Goal: Information Seeking & Learning: Learn about a topic

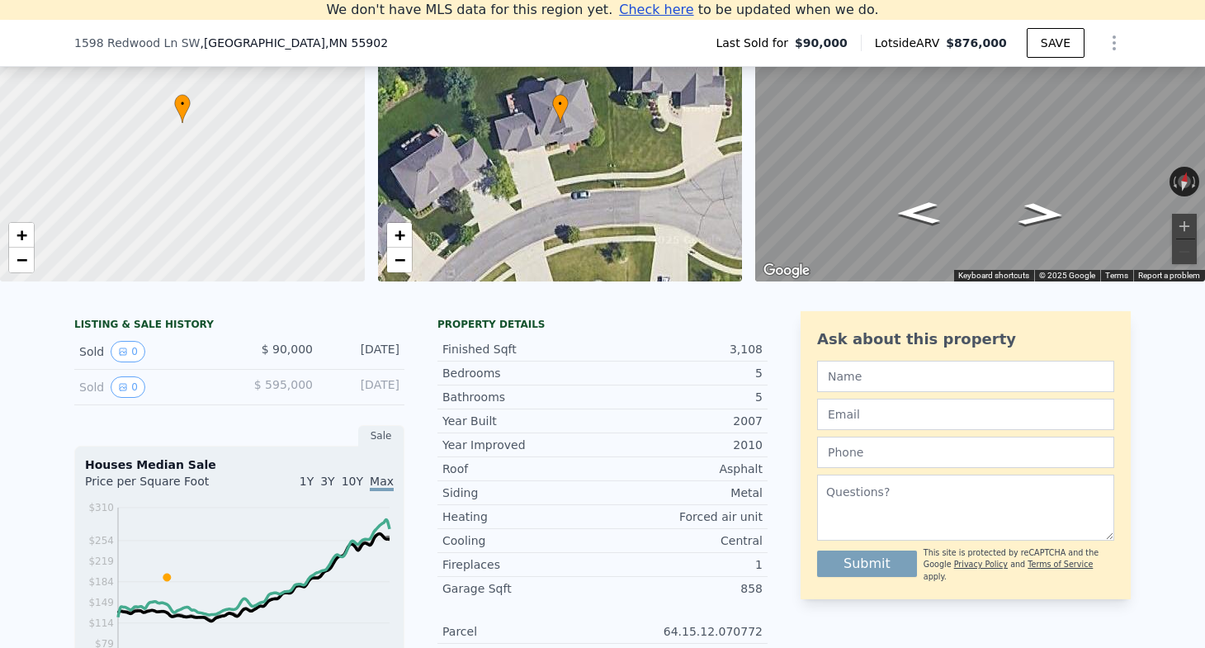
scroll to position [235, 0]
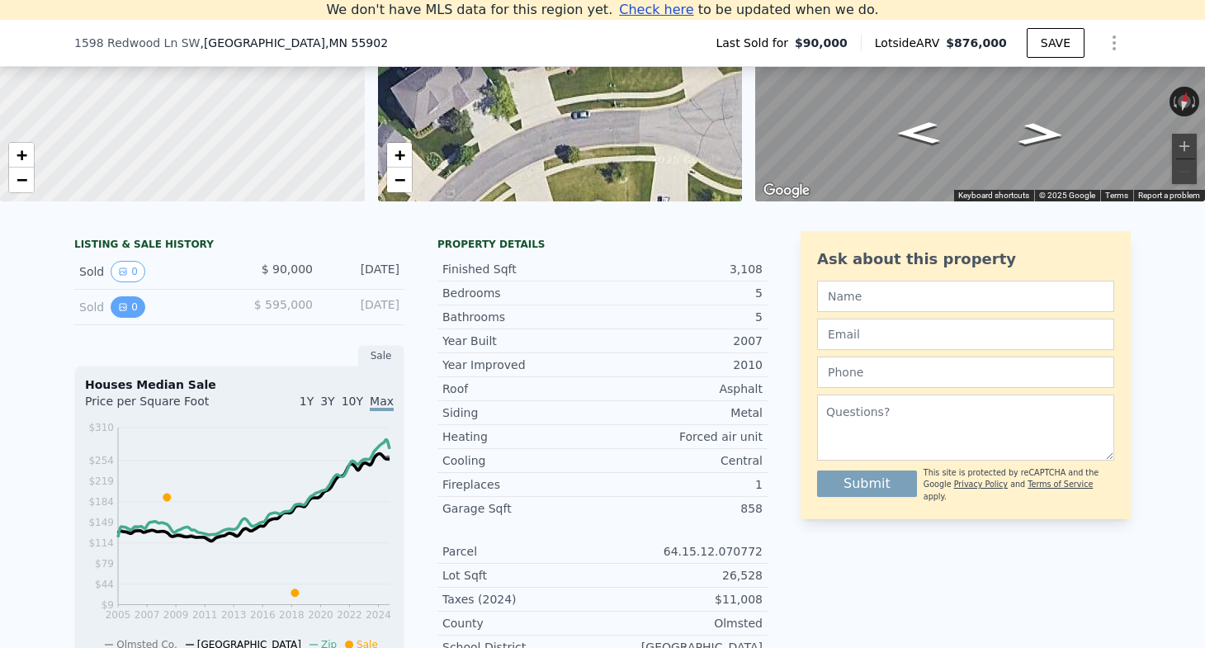
click at [135, 306] on button "0" at bounding box center [128, 306] width 35 height 21
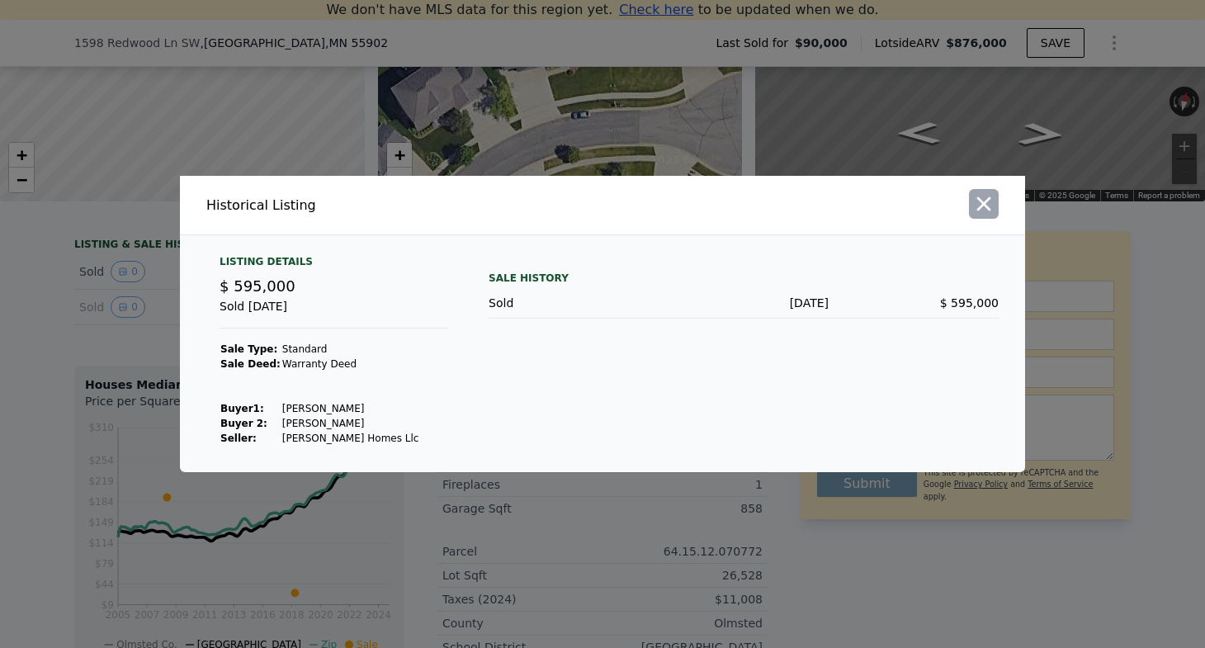
click at [989, 201] on icon "button" at bounding box center [983, 203] width 23 height 23
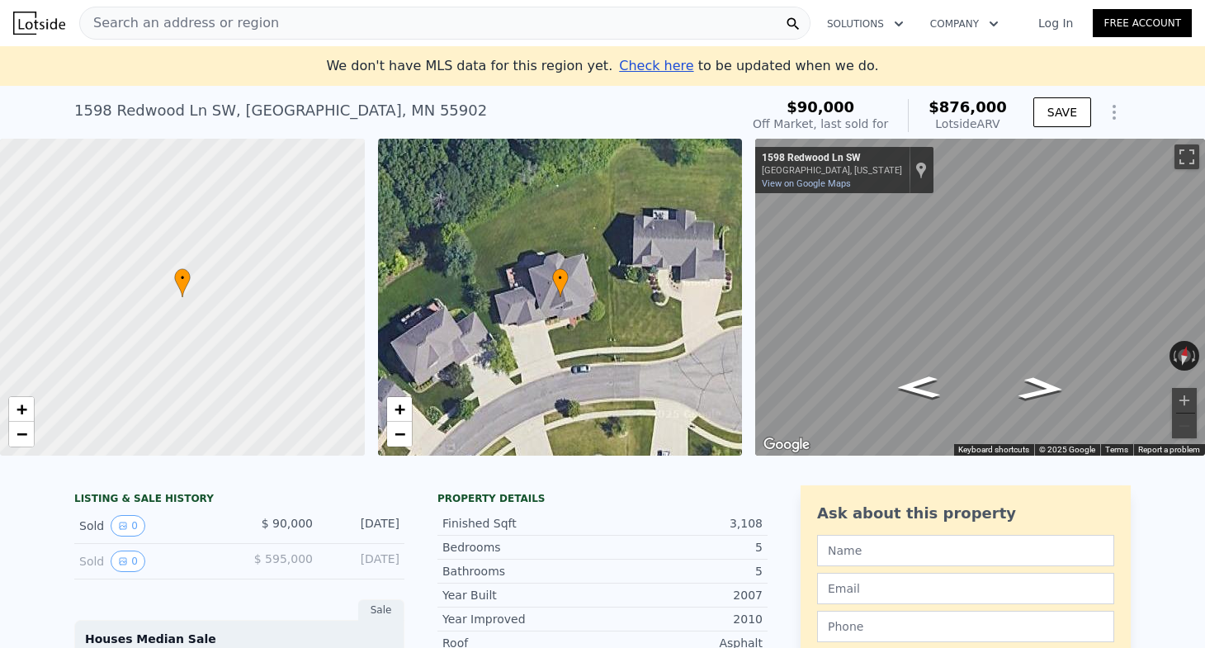
scroll to position [0, 0]
click at [1118, 117] on icon "Show Options" at bounding box center [1114, 112] width 20 height 20
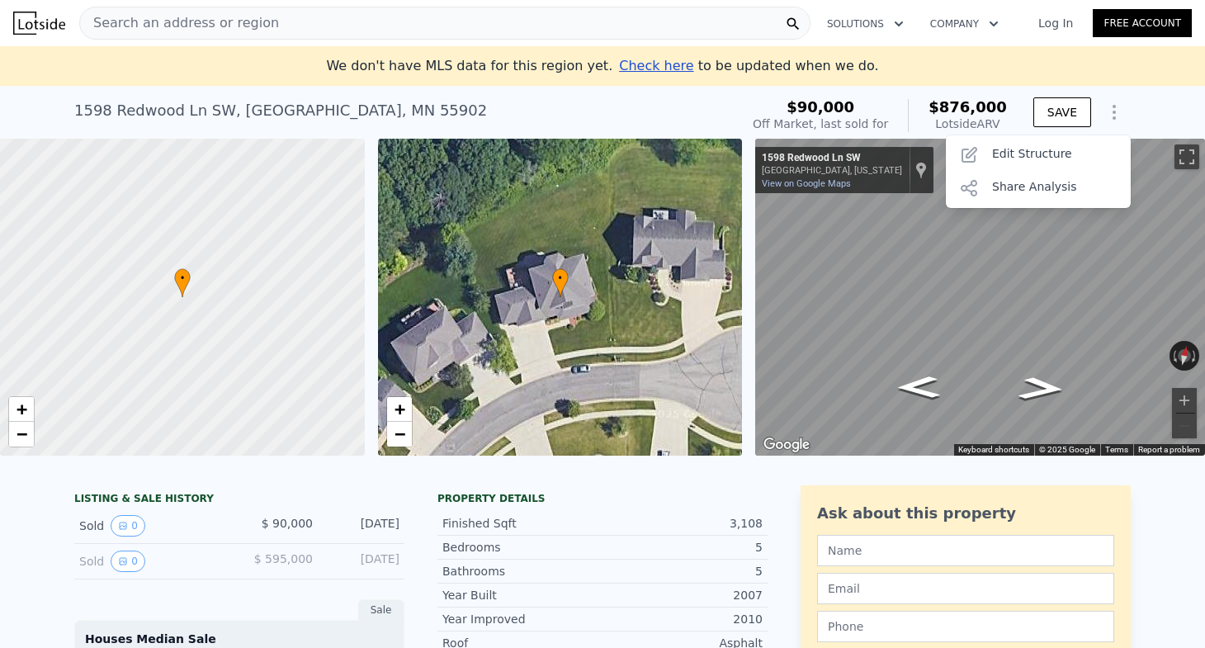
click at [1150, 108] on div "[STREET_ADDRESS] Sold [DATE] for $90k (~ARV $876k ) $90,000 Off Market, last so…" at bounding box center [602, 112] width 1205 height 53
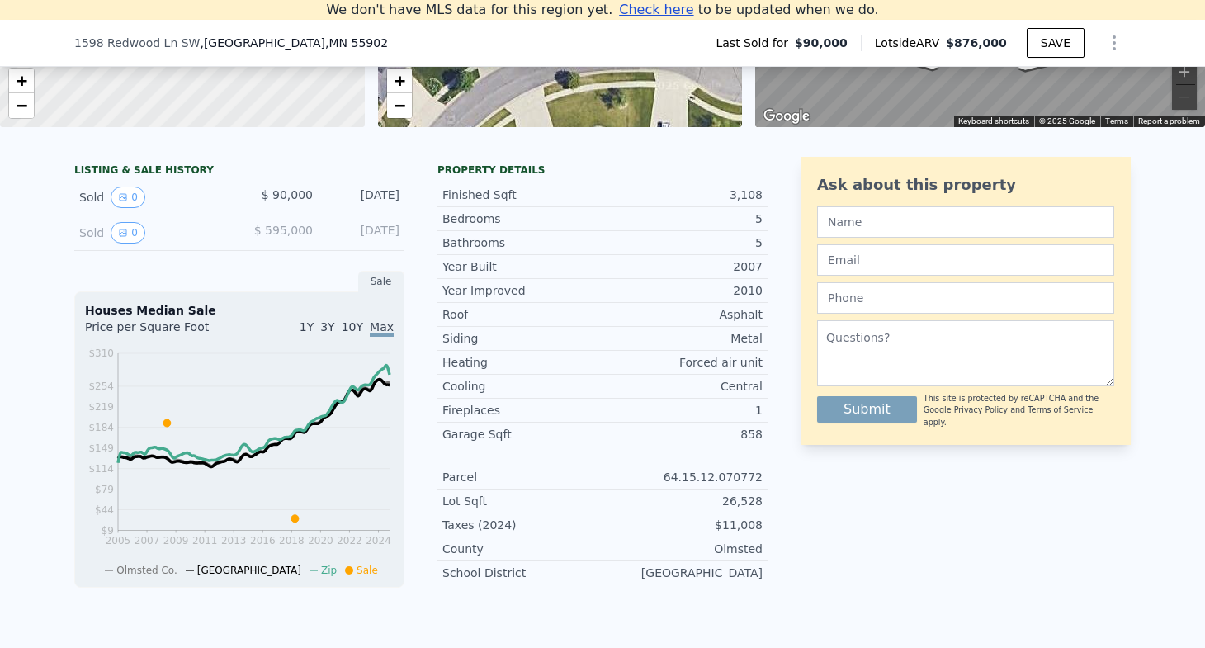
scroll to position [314, 0]
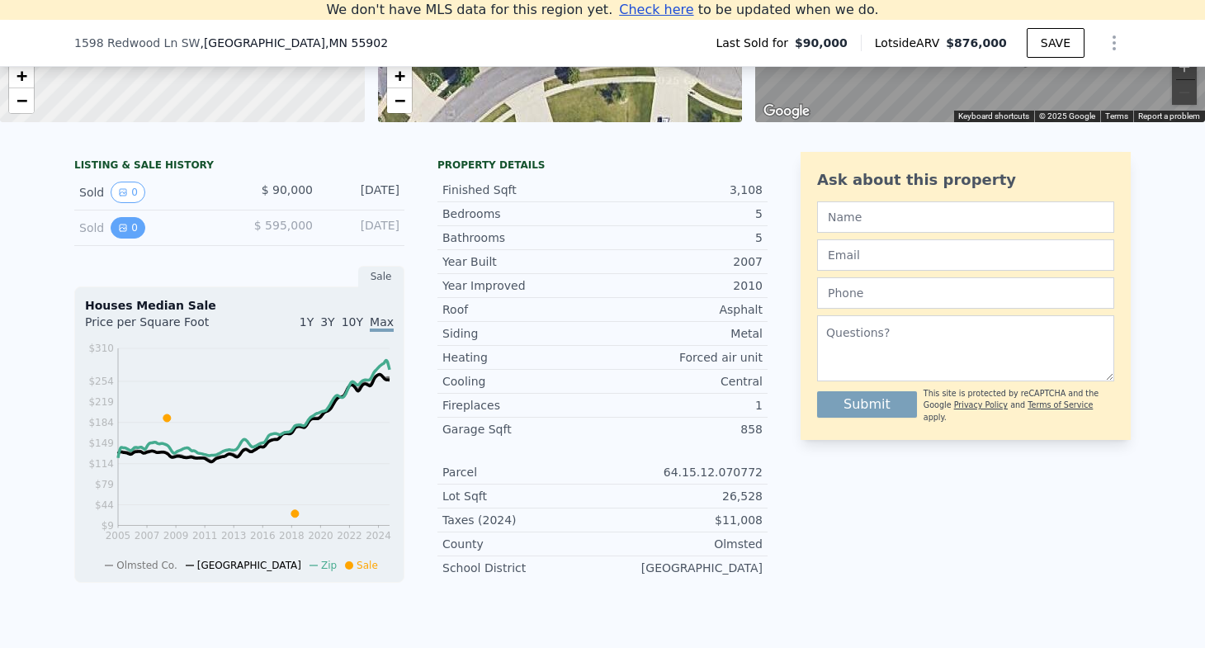
click at [135, 222] on button "0" at bounding box center [128, 227] width 35 height 21
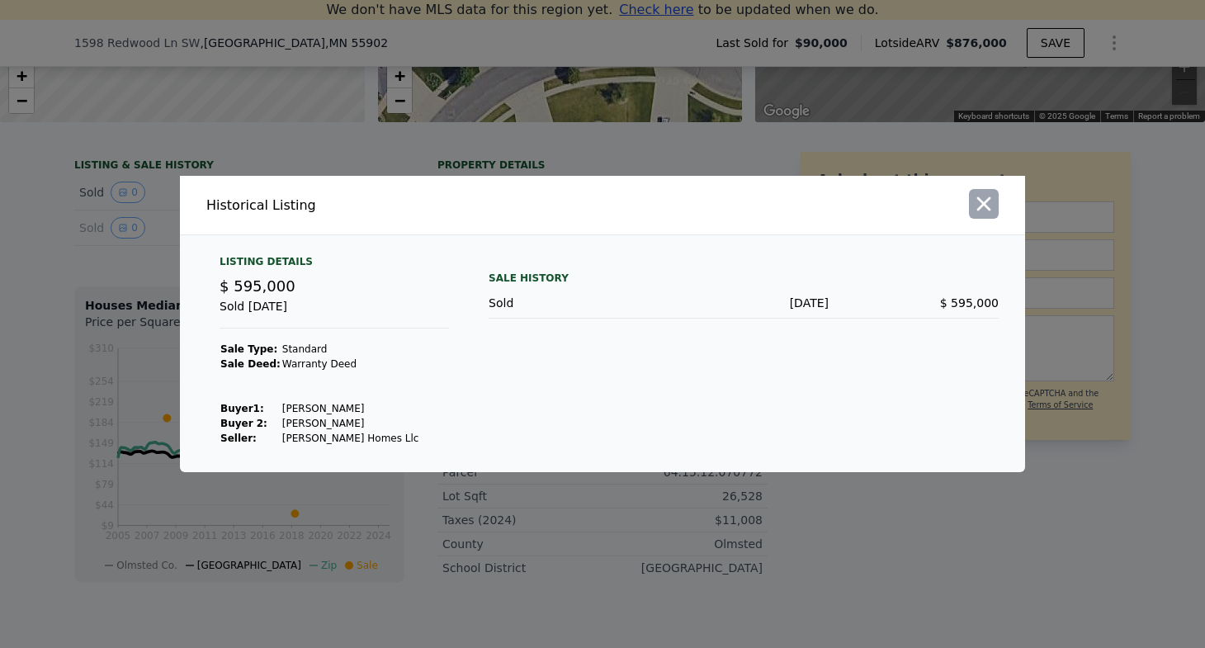
click at [984, 200] on icon "button" at bounding box center [983, 203] width 23 height 23
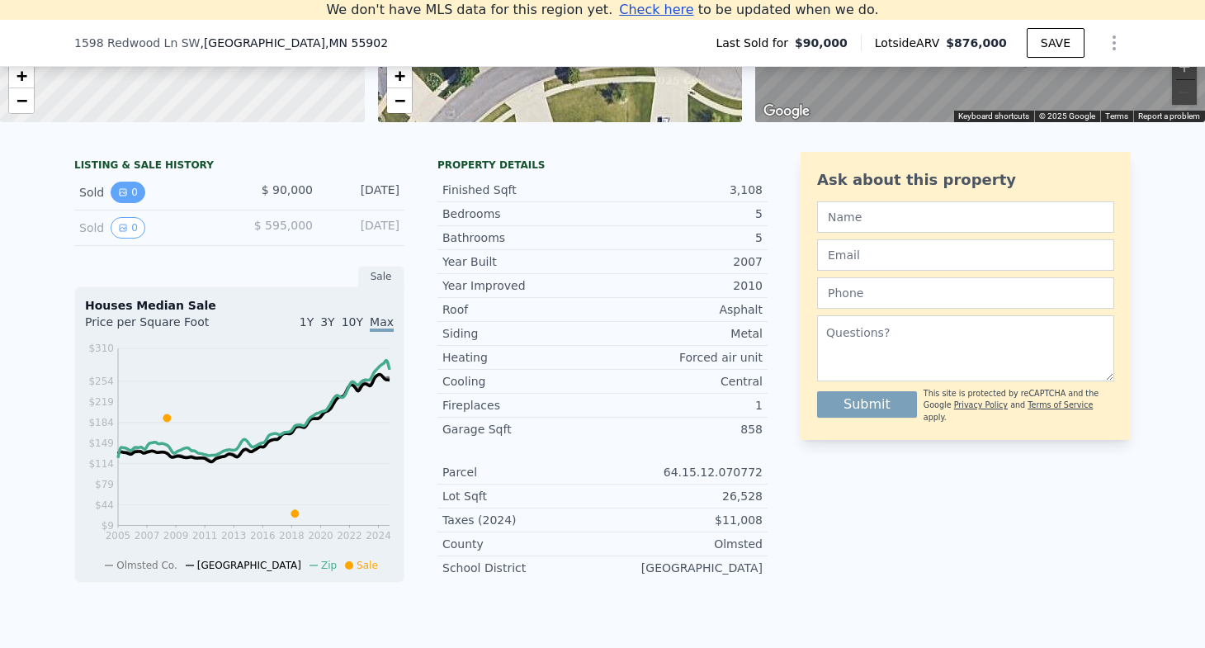
click at [137, 188] on button "0" at bounding box center [128, 192] width 35 height 21
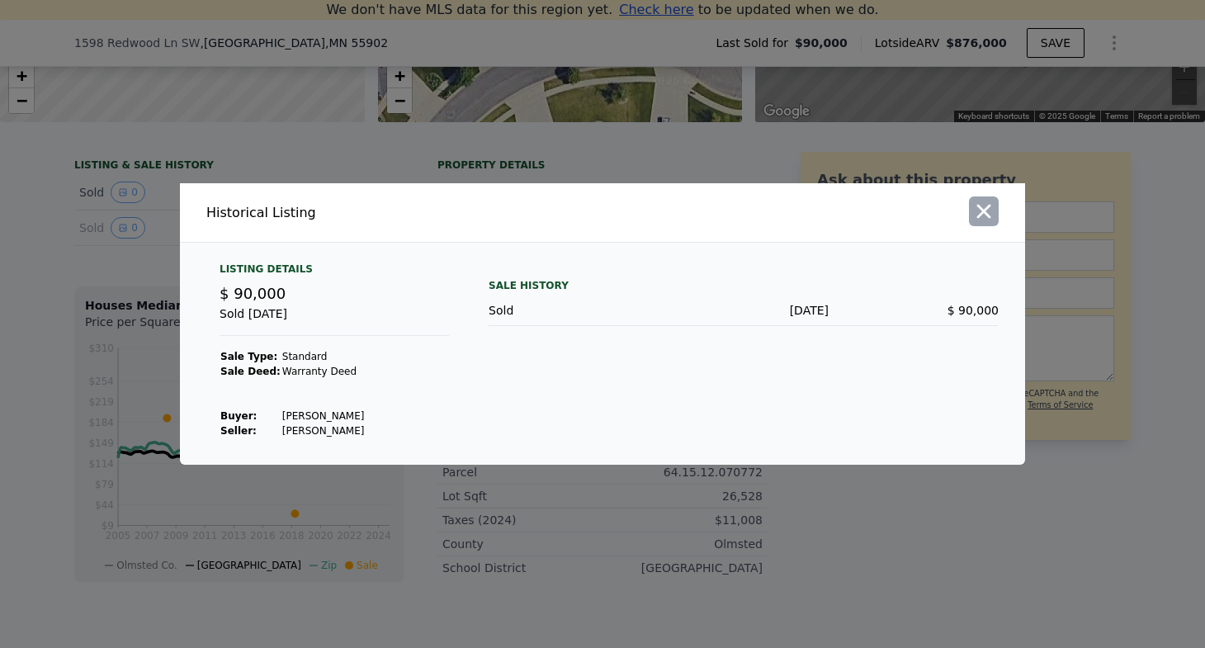
click at [993, 213] on icon "button" at bounding box center [983, 211] width 23 height 23
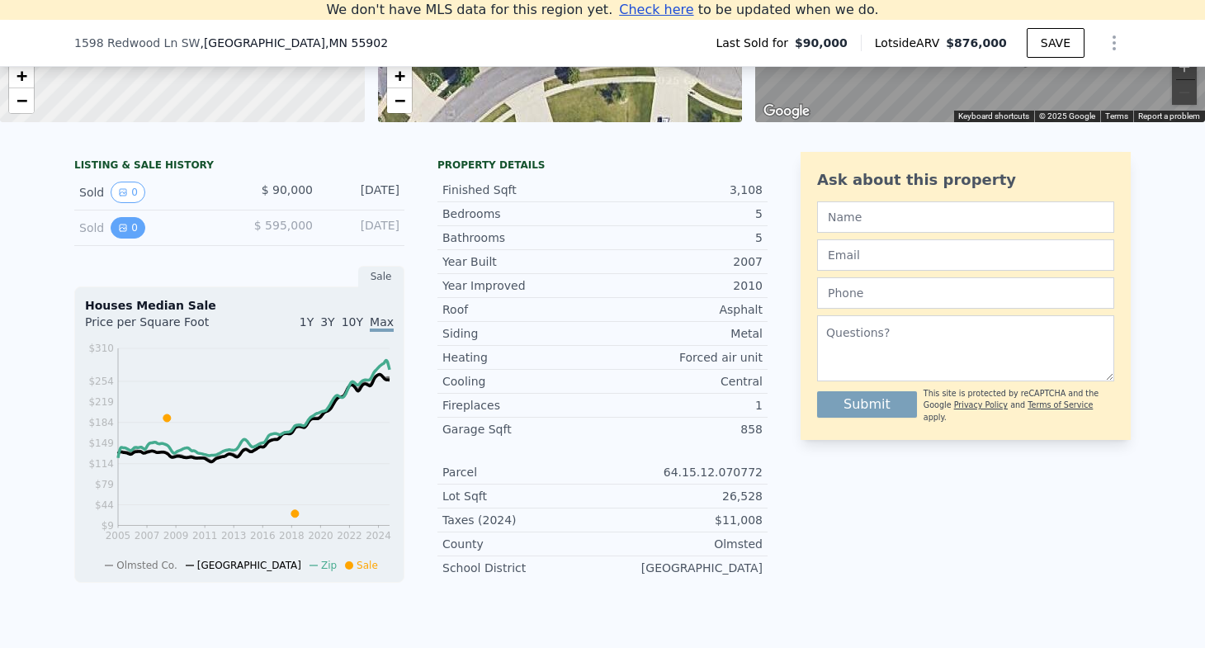
click at [136, 225] on button "0" at bounding box center [128, 227] width 35 height 21
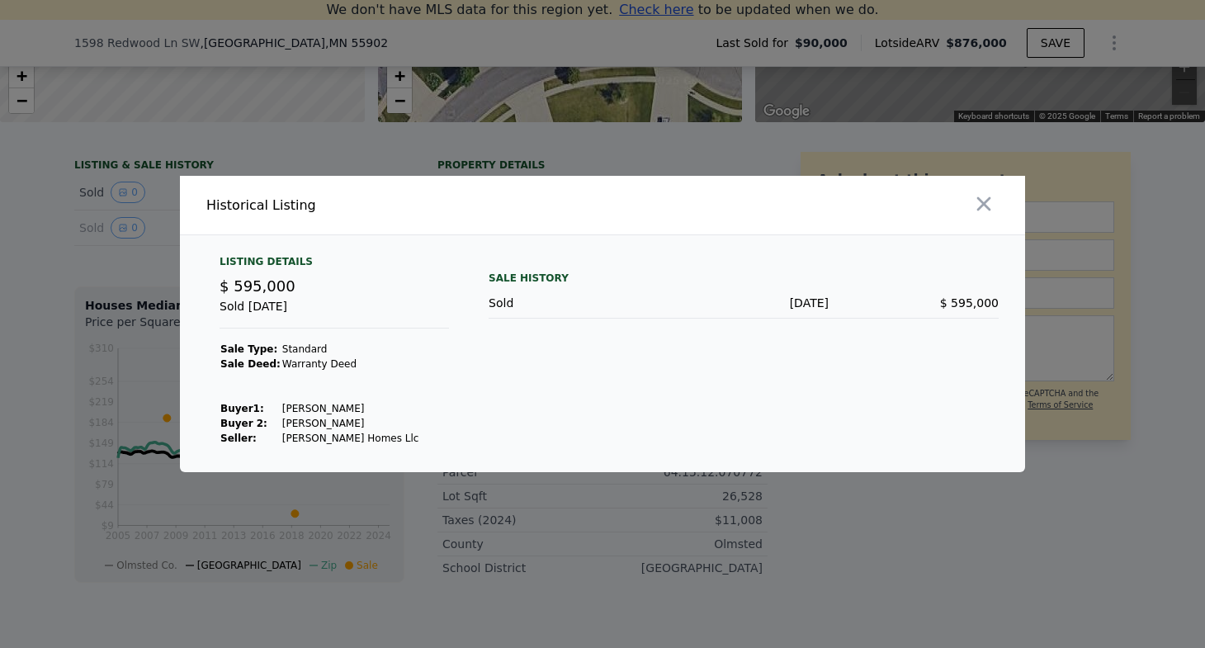
click at [1000, 206] on div at bounding box center [817, 205] width 416 height 59
click at [987, 206] on icon "button" at bounding box center [984, 204] width 14 height 14
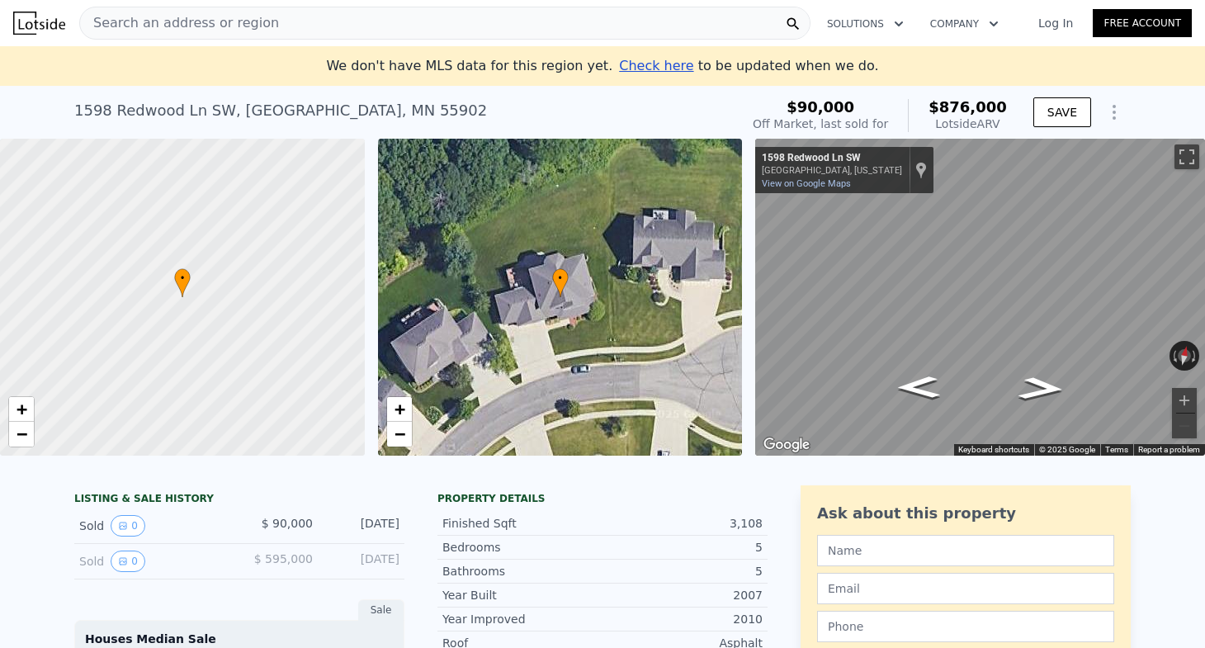
scroll to position [0, 0]
click at [356, 40] on div "Search an address or region Solutions Company Open main menu Log In Free Account" at bounding box center [602, 23] width 1179 height 40
click at [350, 27] on div "Search an address or region" at bounding box center [444, 23] width 731 height 33
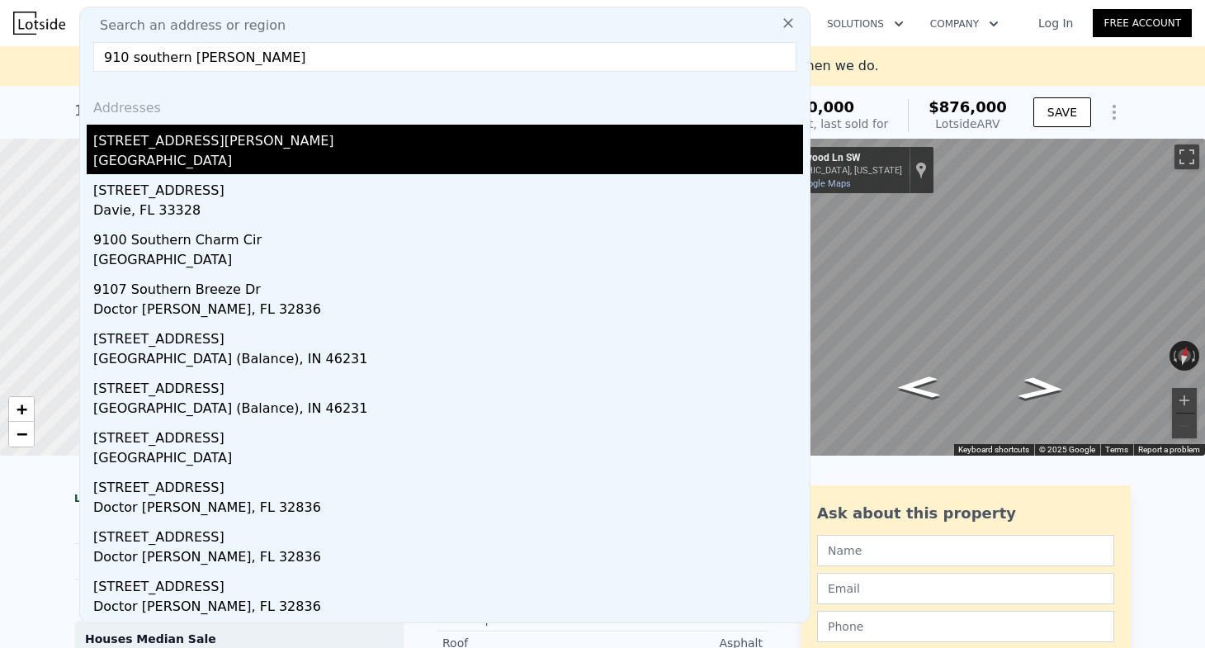
type input "910 southern [PERSON_NAME]"
click at [399, 147] on div "[STREET_ADDRESS][PERSON_NAME]" at bounding box center [448, 138] width 710 height 26
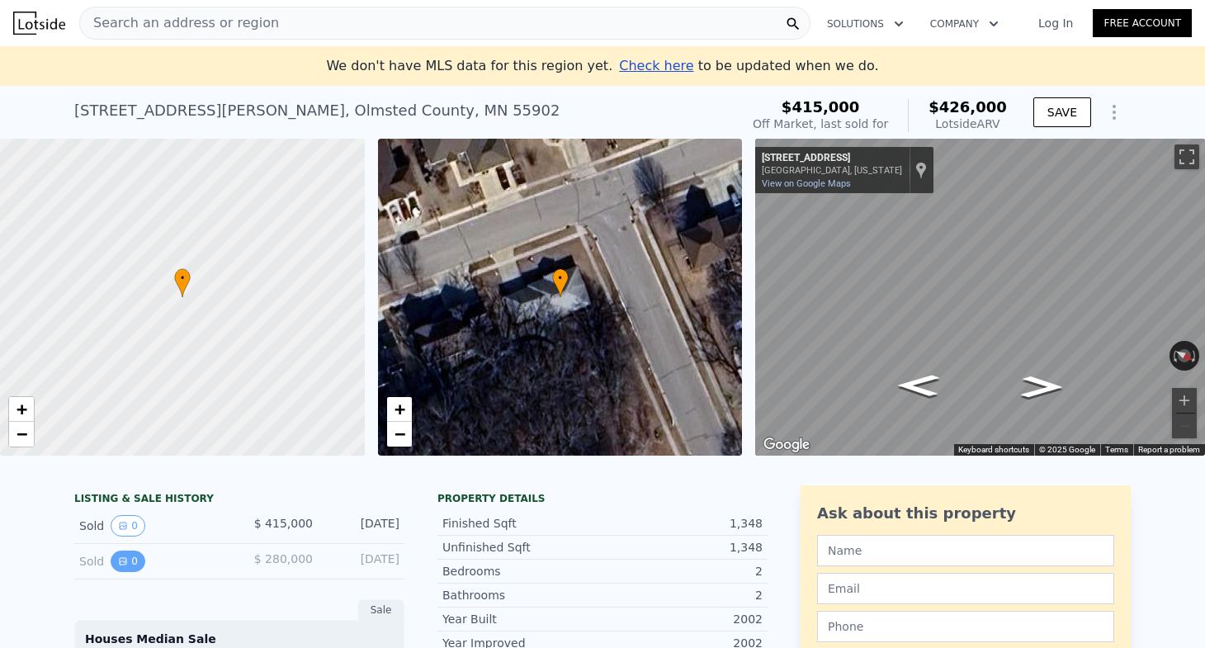
click at [128, 565] on button "0" at bounding box center [128, 561] width 35 height 21
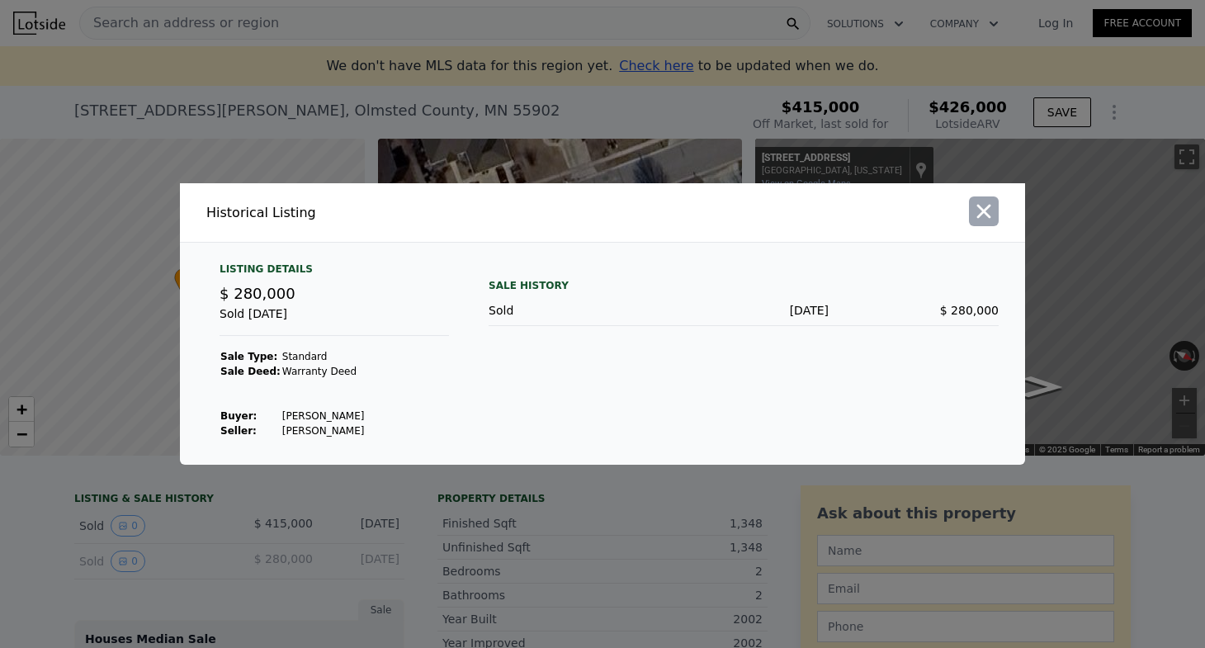
click at [994, 209] on icon "button" at bounding box center [983, 211] width 23 height 23
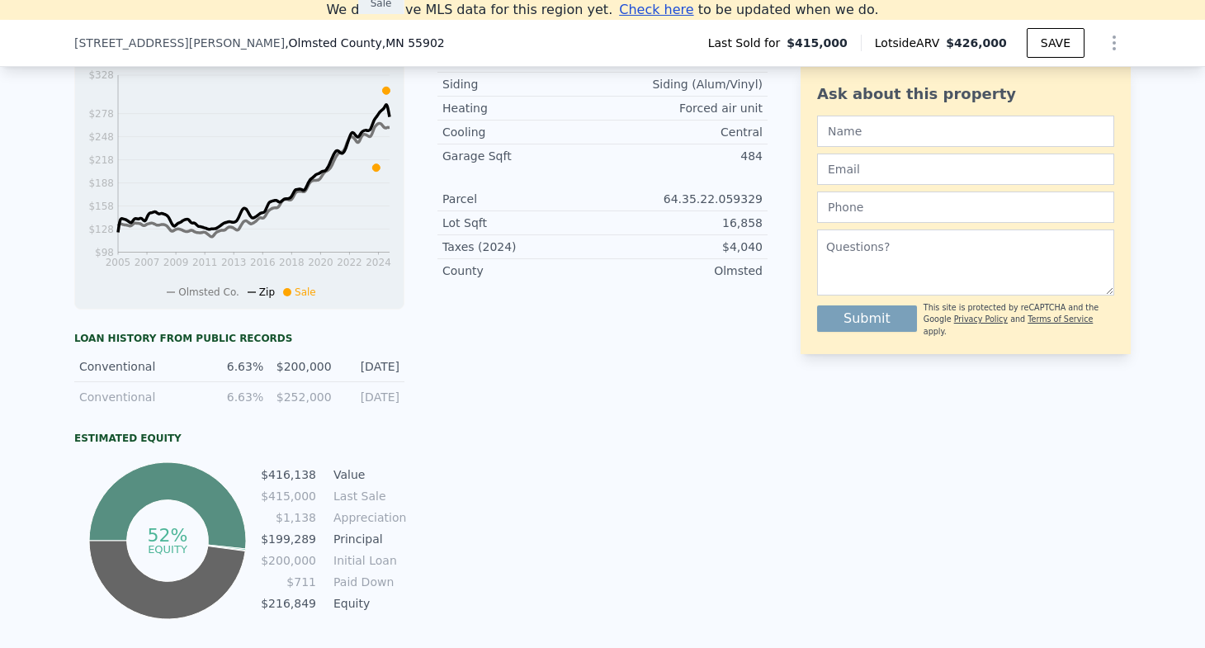
scroll to position [591, 0]
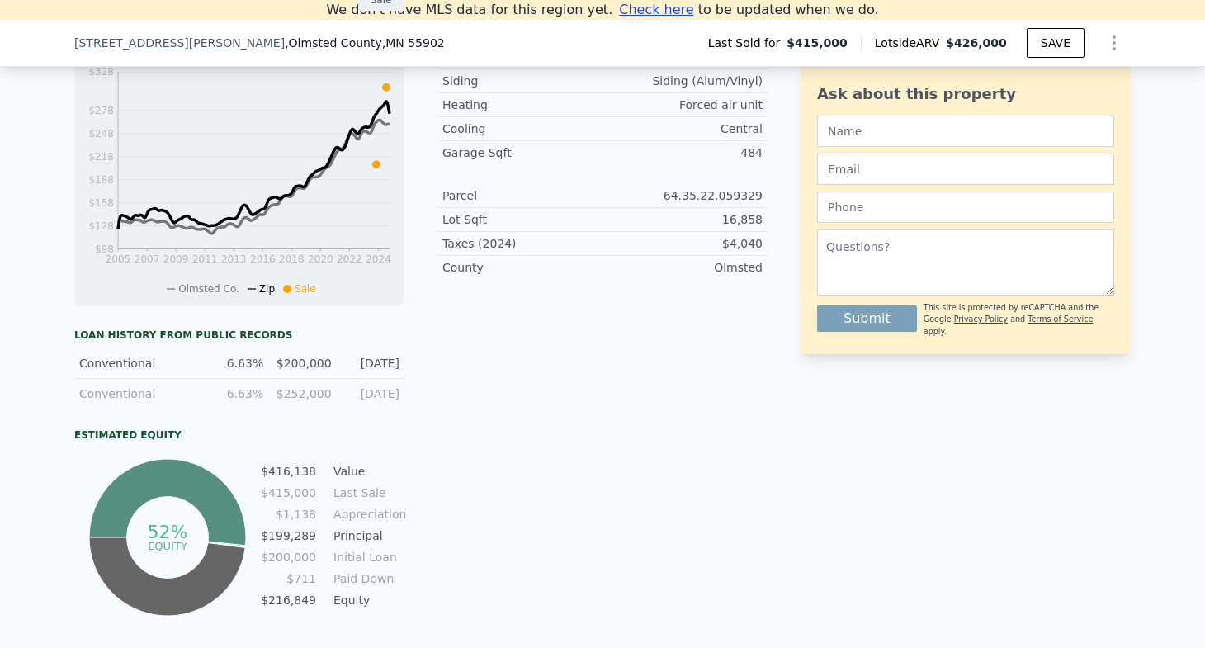
drag, startPoint x: 343, startPoint y: 388, endPoint x: 409, endPoint y: 390, distance: 66.9
click at [409, 390] on div "LISTING & SALE HISTORY Sold 0 $ 415,000 [DATE] Sold 0 $ 280,000 [DATE] Sale Hou…" at bounding box center [420, 247] width 693 height 744
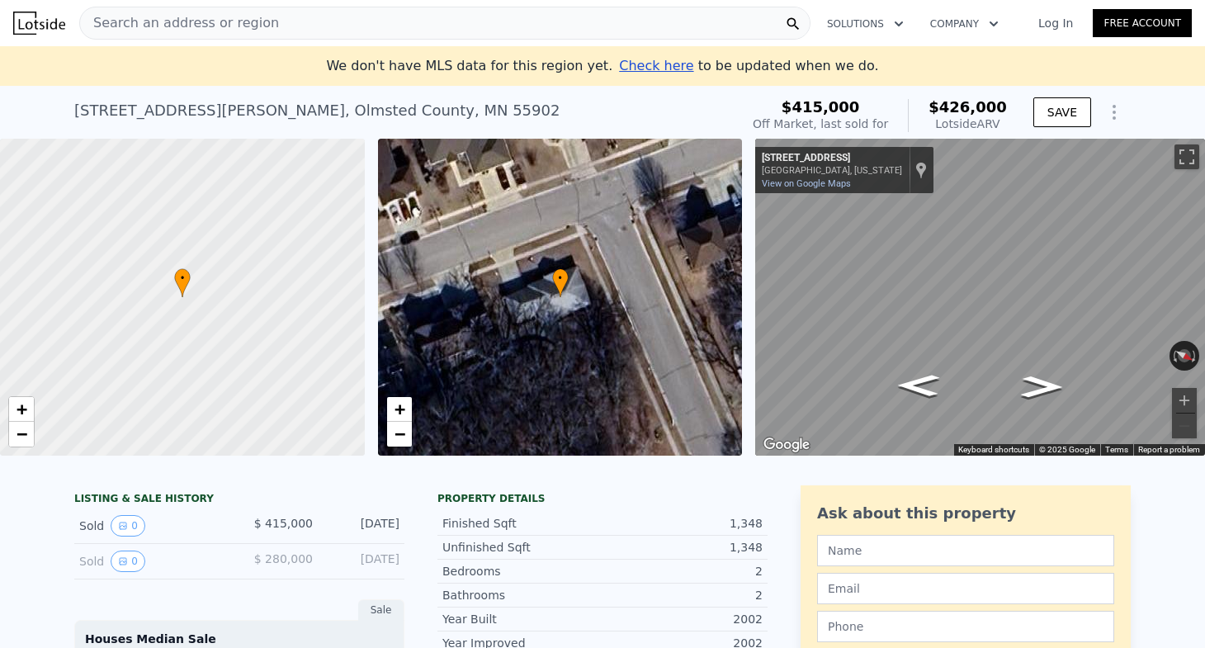
scroll to position [0, 0]
click at [283, 15] on div "Search an address or region" at bounding box center [444, 23] width 731 height 33
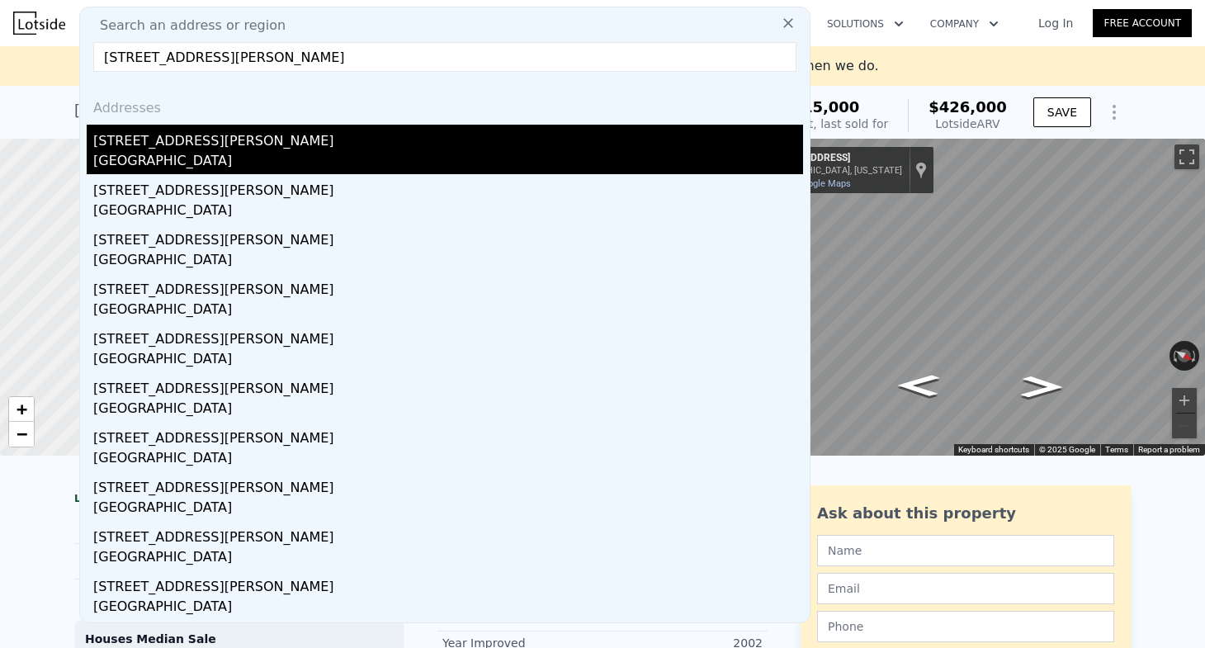
type input "[STREET_ADDRESS][PERSON_NAME]"
click at [313, 158] on div "[GEOGRAPHIC_DATA]" at bounding box center [448, 162] width 710 height 23
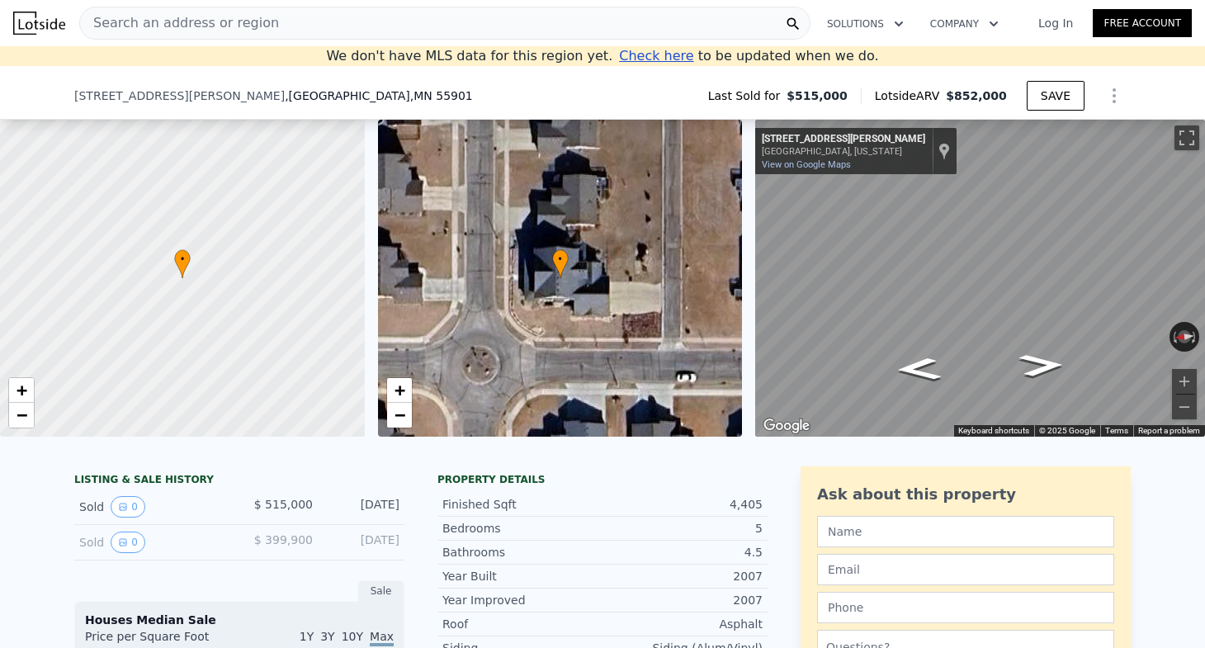
scroll to position [218, 0]
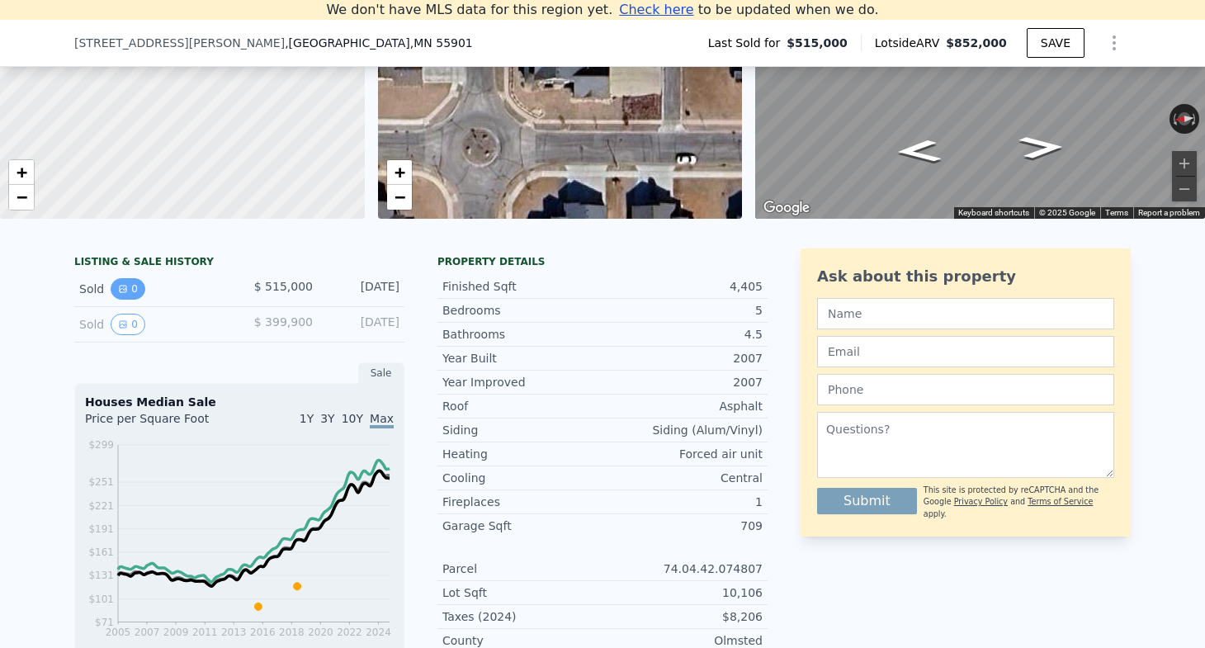
click at [136, 291] on button "0" at bounding box center [128, 288] width 35 height 21
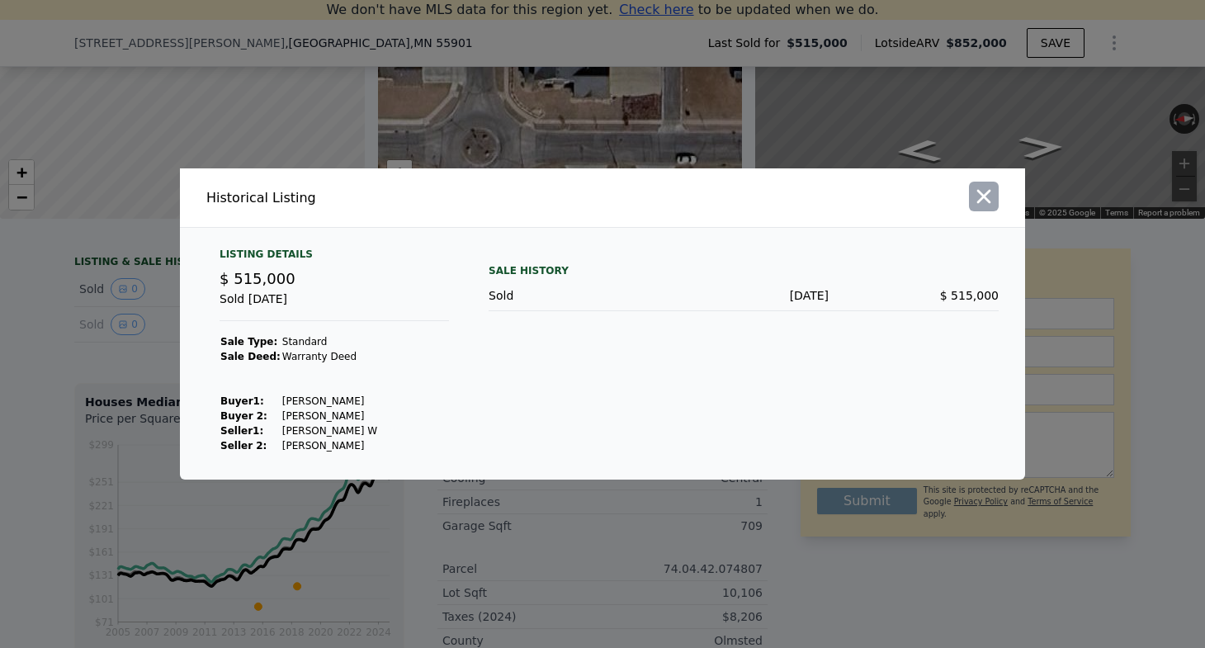
click at [994, 204] on icon "button" at bounding box center [983, 196] width 23 height 23
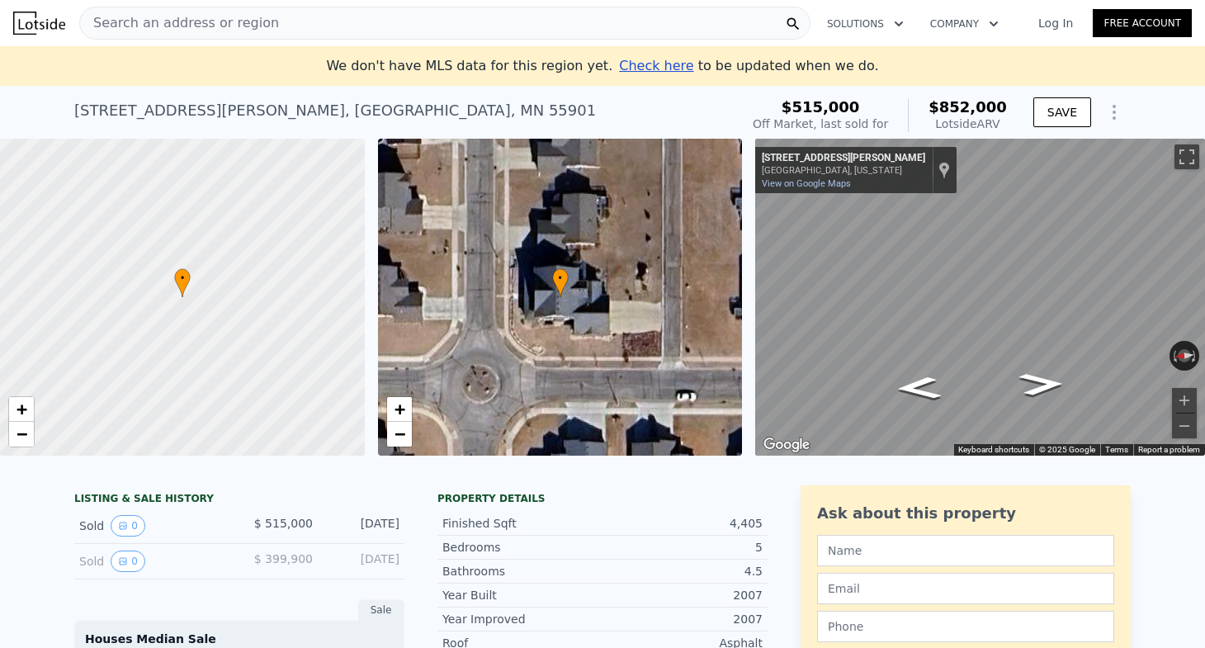
scroll to position [0, 0]
click at [381, 18] on div "Search an address or region" at bounding box center [444, 23] width 731 height 33
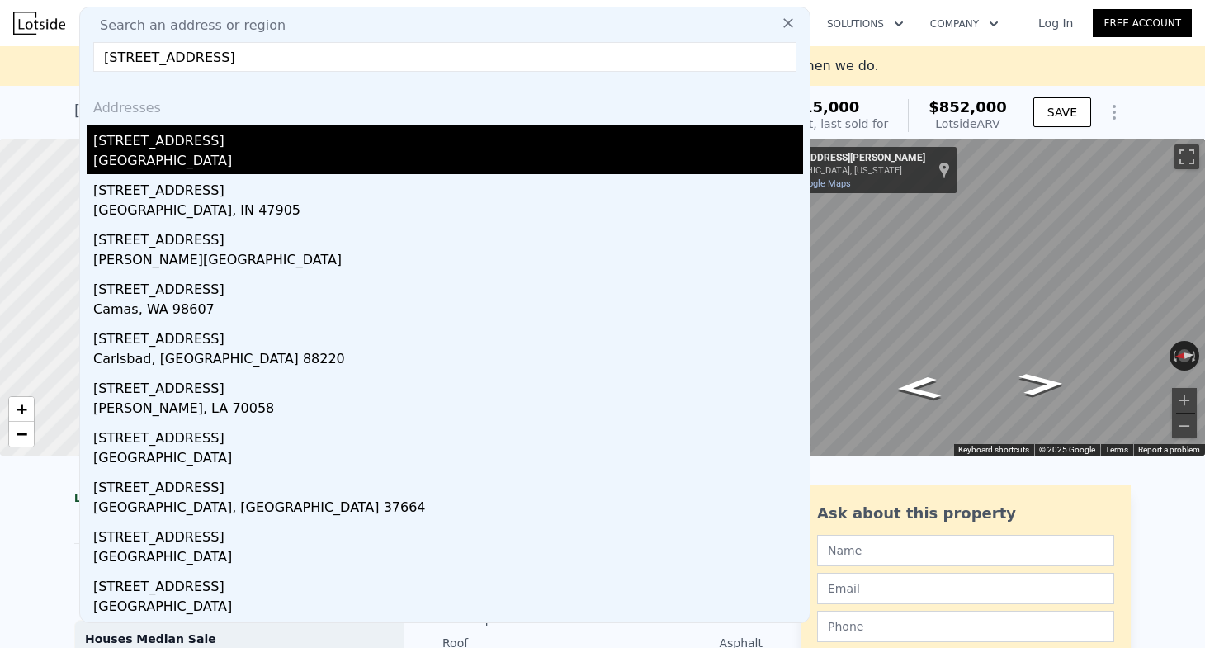
type input "[STREET_ADDRESS]"
click at [234, 152] on div "[GEOGRAPHIC_DATA]" at bounding box center [448, 162] width 710 height 23
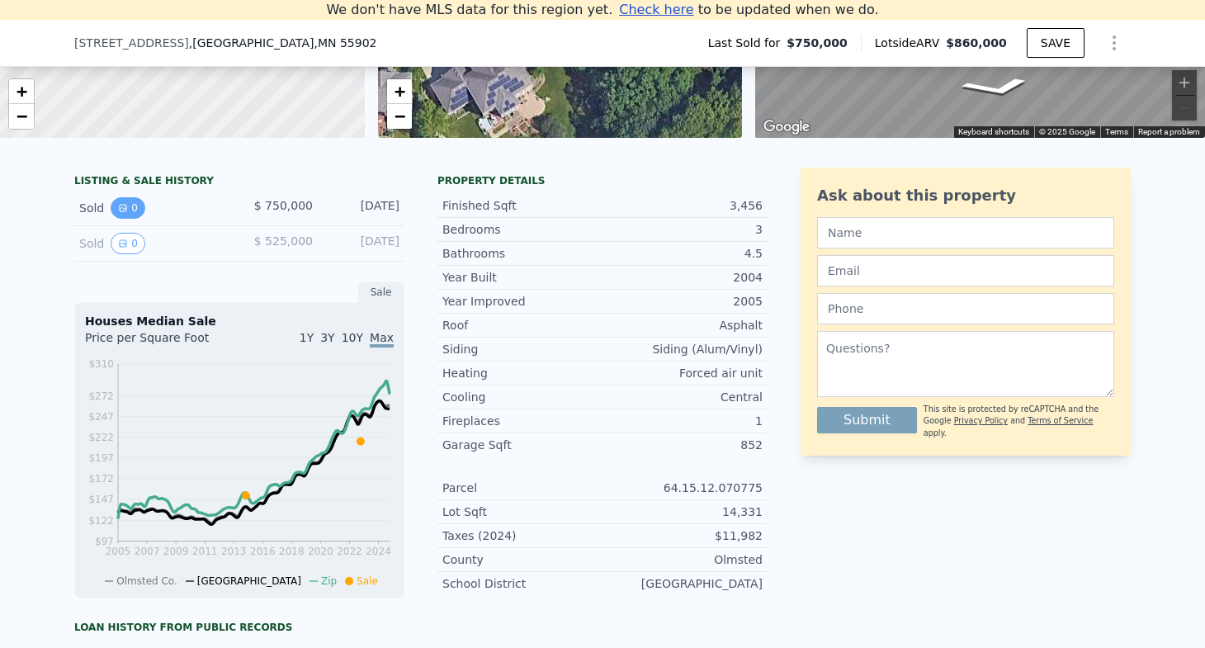
click at [122, 197] on button "0" at bounding box center [128, 207] width 35 height 21
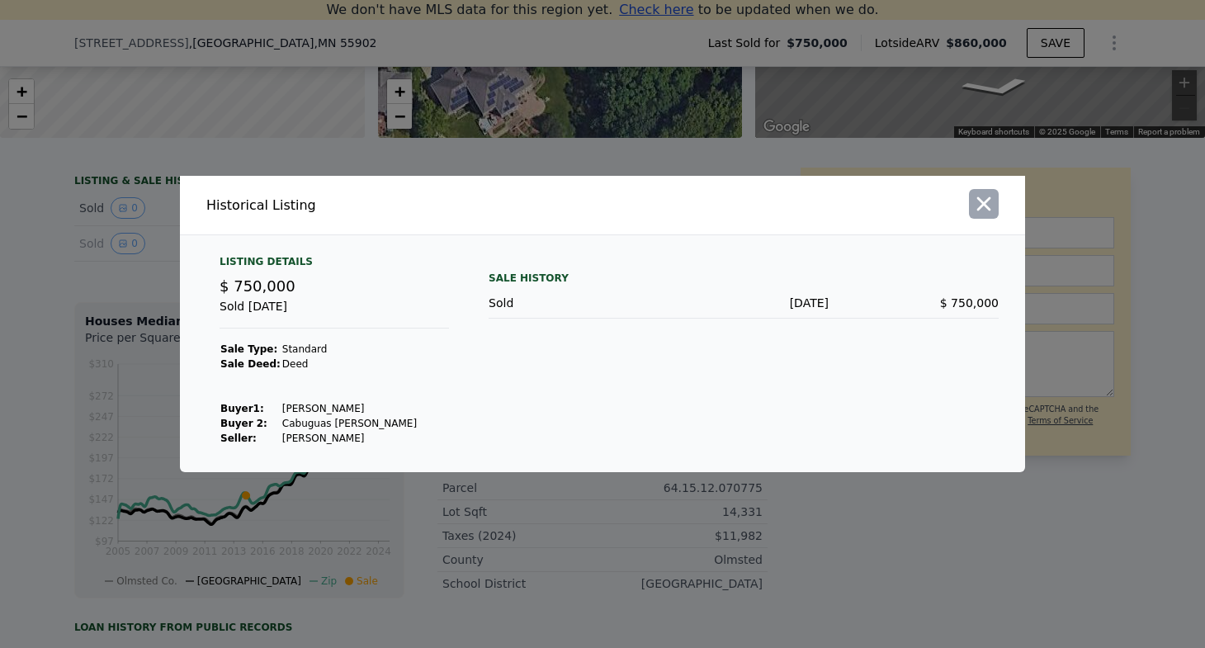
click at [998, 201] on button "button" at bounding box center [984, 204] width 30 height 30
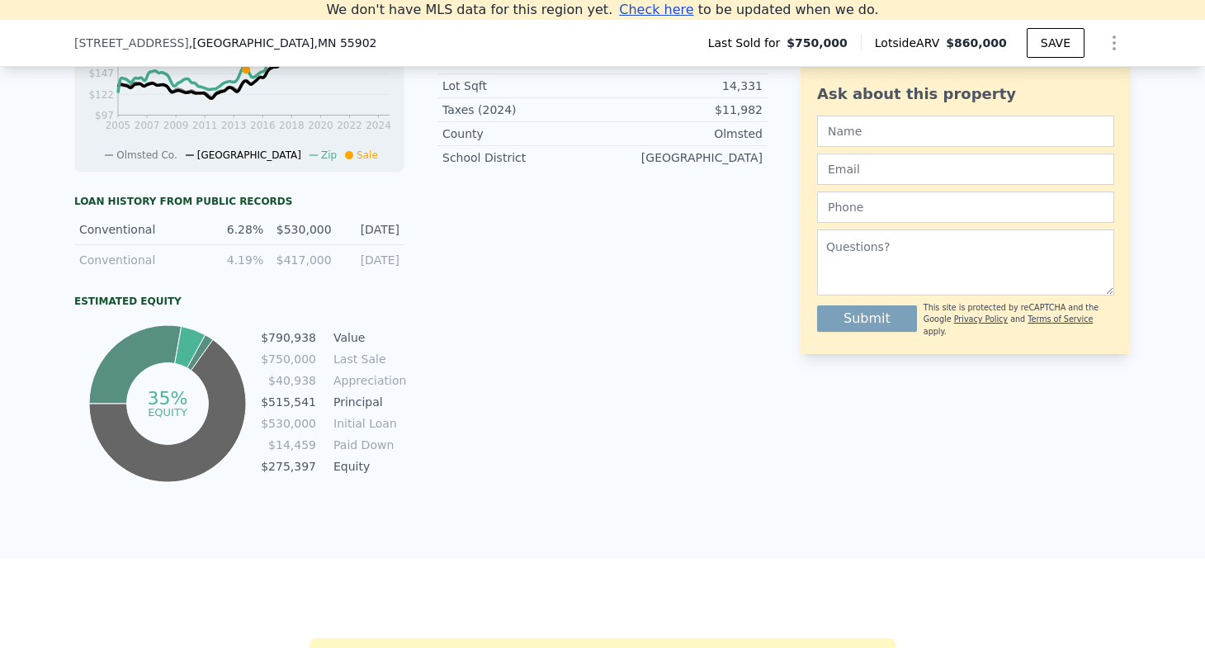
scroll to position [377, 0]
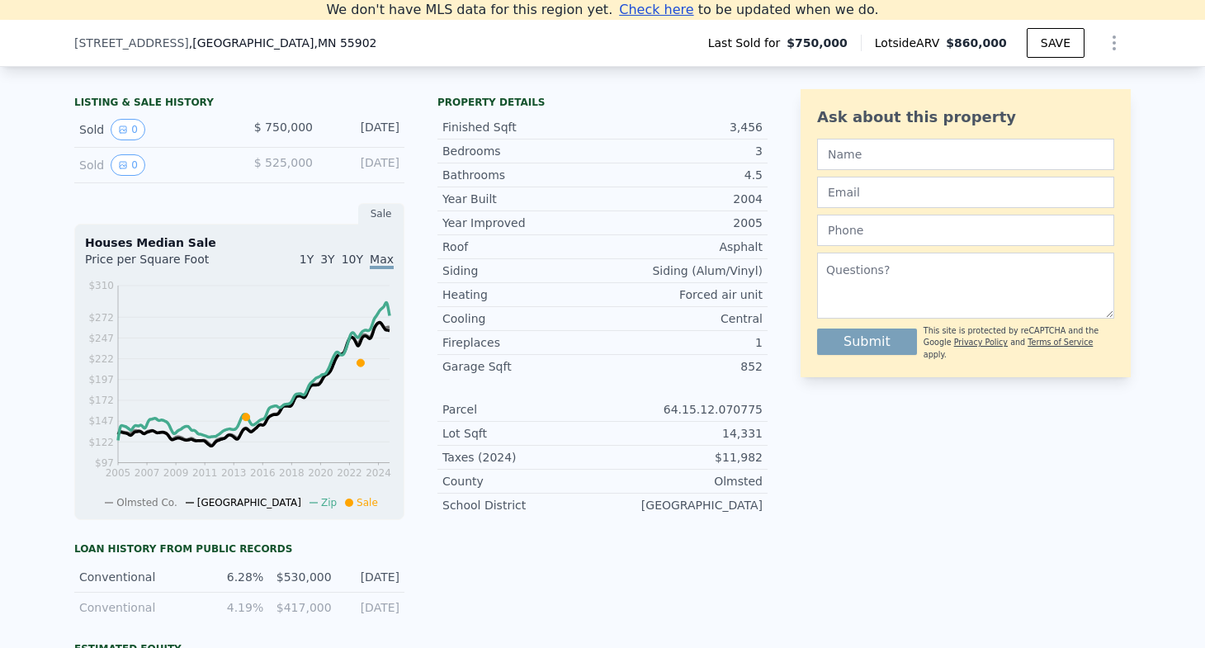
click at [390, 50] on div "[STREET_ADDRESS] Last Sold for $750,000 Lotside ARV $860,000 SAVE" at bounding box center [602, 46] width 1056 height 40
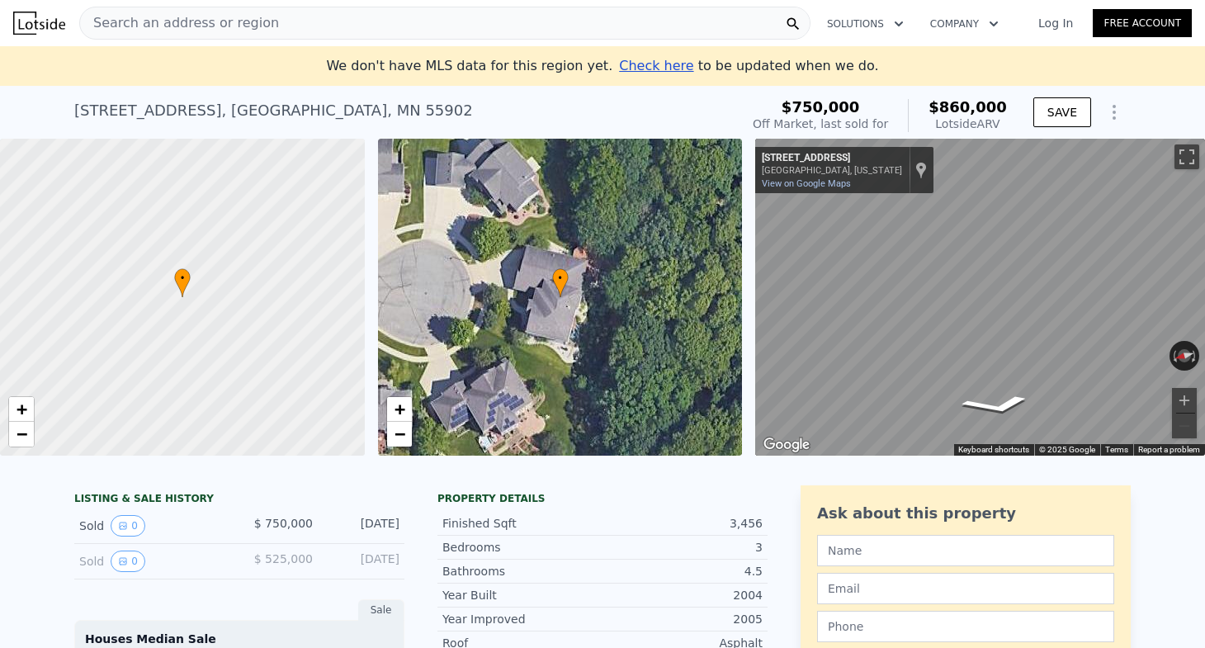
scroll to position [0, 0]
click at [310, 29] on div "Search an address or region" at bounding box center [444, 23] width 731 height 33
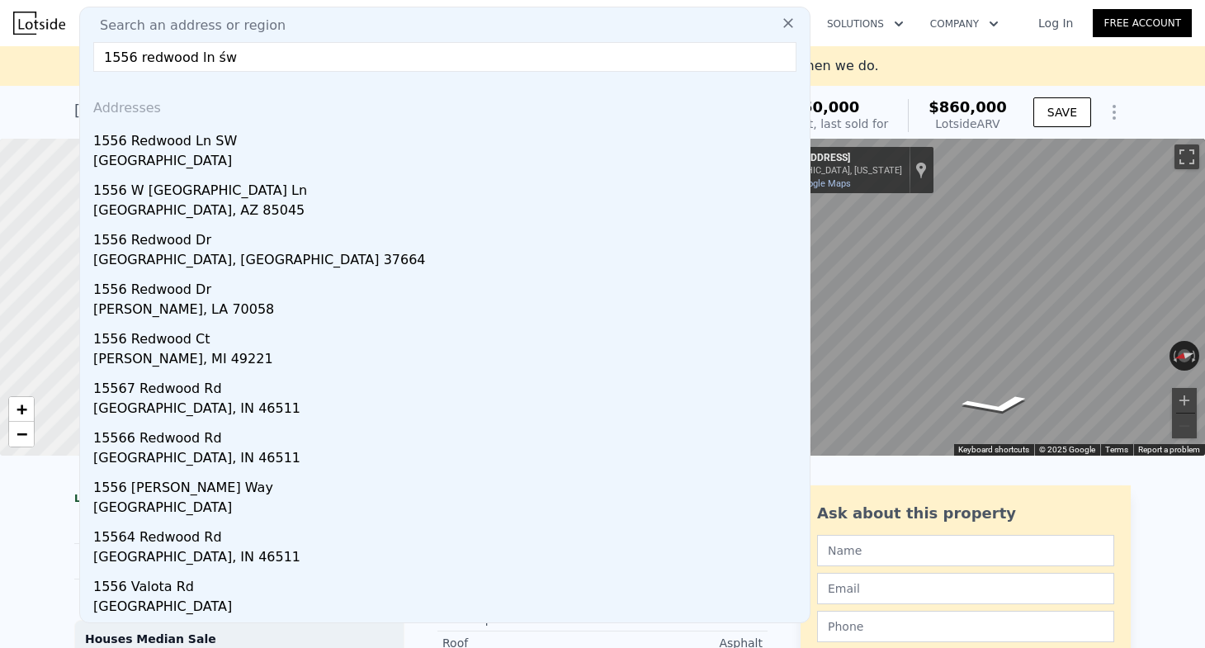
type input "1556 redwood ln św"
click at [243, 73] on div "Search an address or region 1556 redwood ln św @keyframes spin { from { transfo…" at bounding box center [444, 315] width 731 height 617
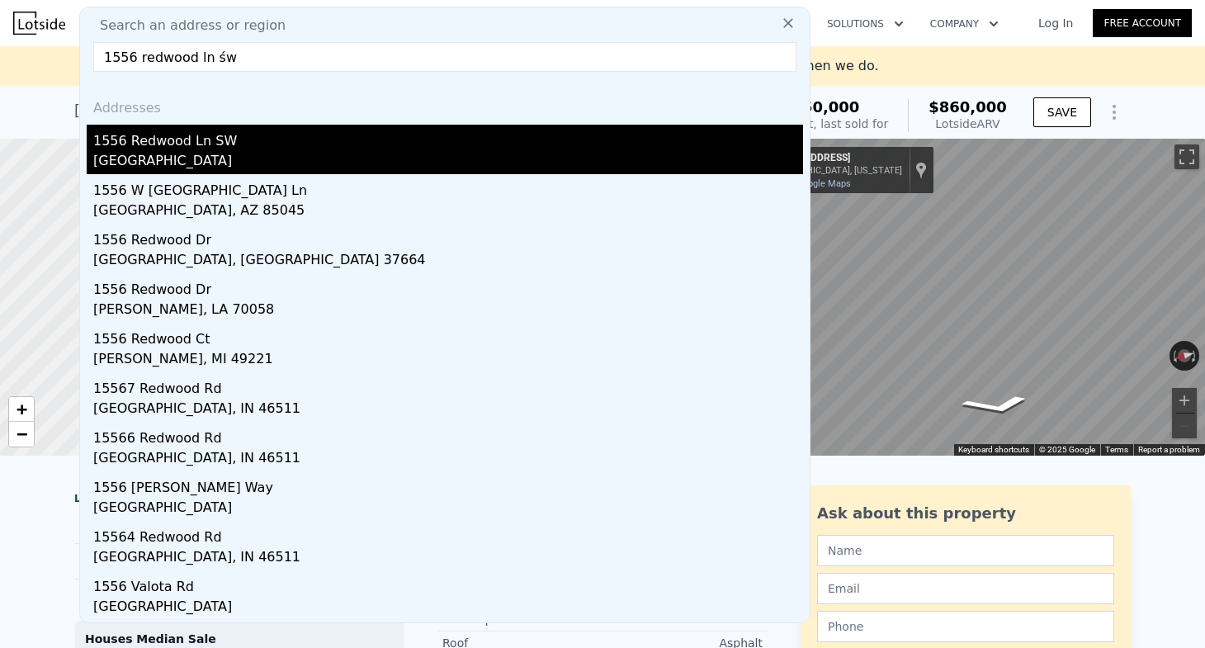
click at [224, 147] on div "1556 Redwood Ln SW" at bounding box center [448, 138] width 710 height 26
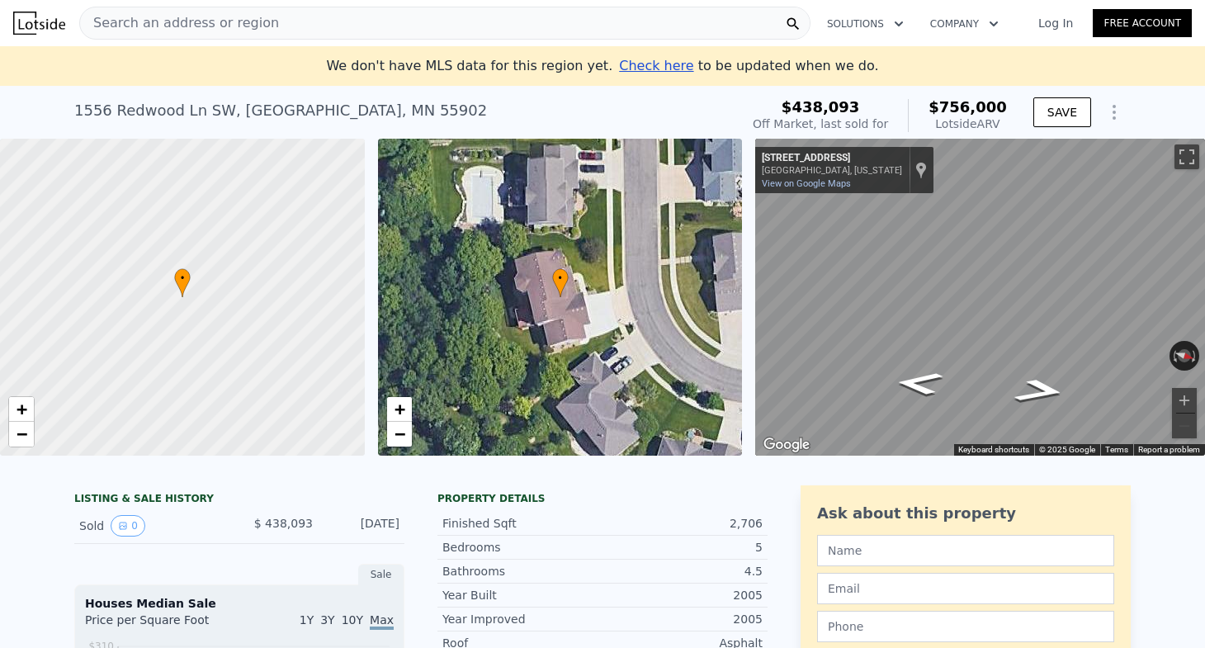
click at [461, 21] on div "Search an address or region" at bounding box center [444, 23] width 731 height 33
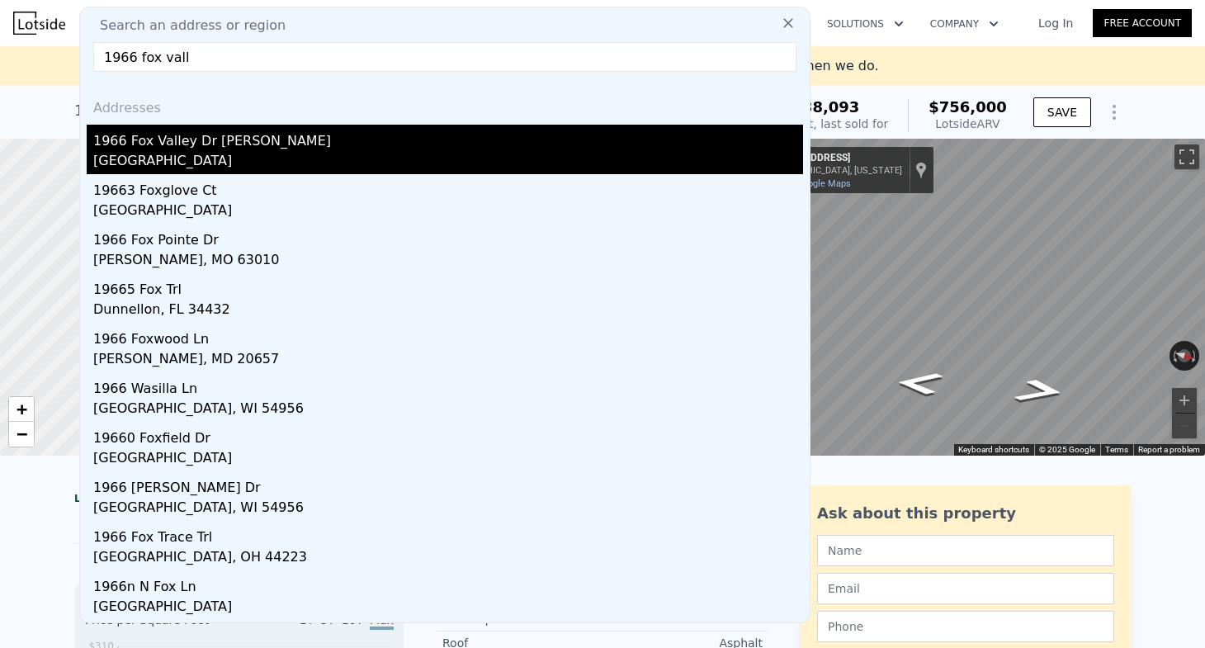
type input "1966 fox vall"
click at [378, 136] on div "1966 Fox Valley Dr [PERSON_NAME]" at bounding box center [448, 138] width 710 height 26
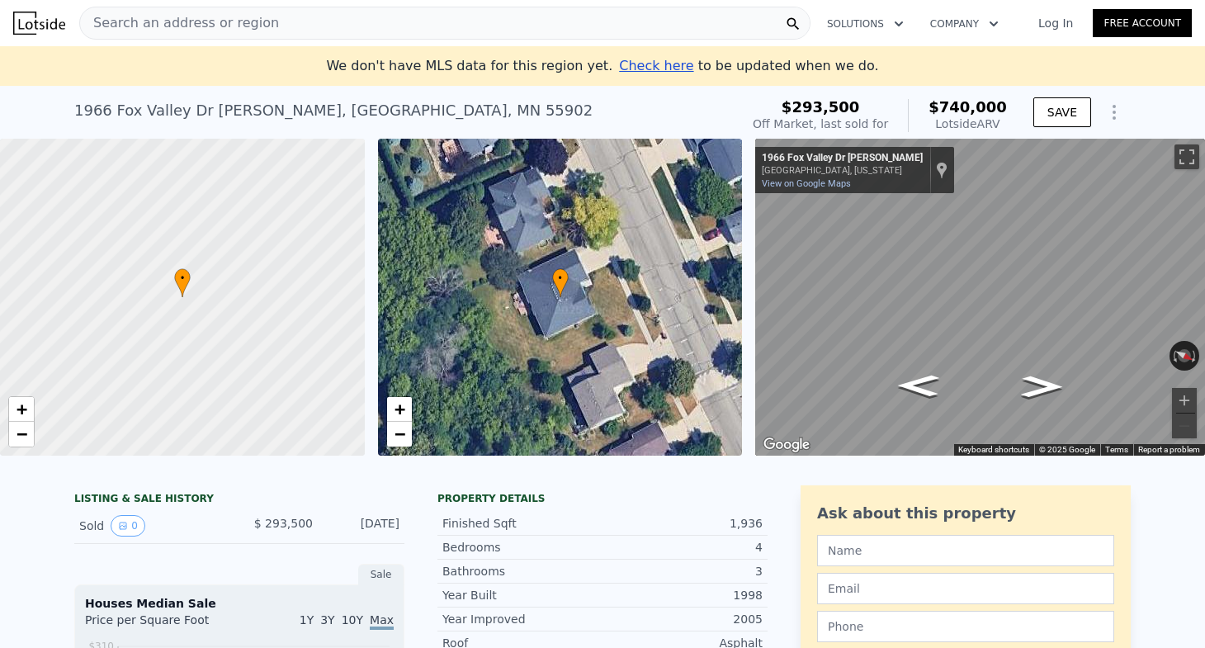
scroll to position [385, 0]
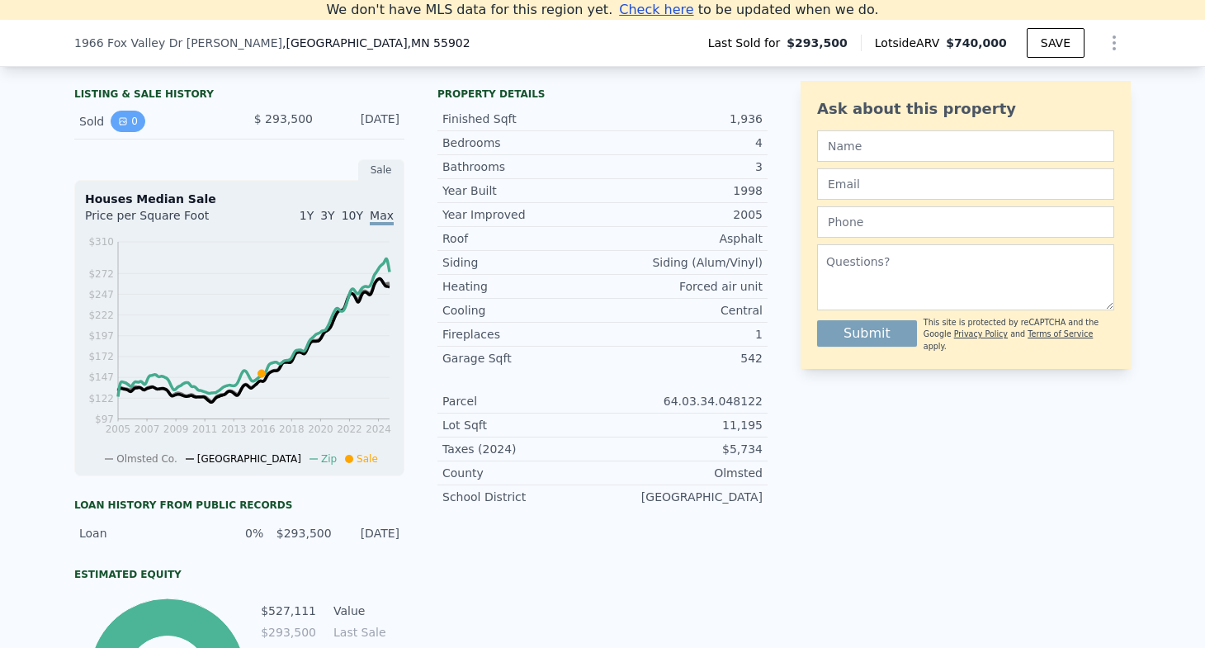
click at [122, 120] on icon "View historical data" at bounding box center [123, 121] width 10 height 10
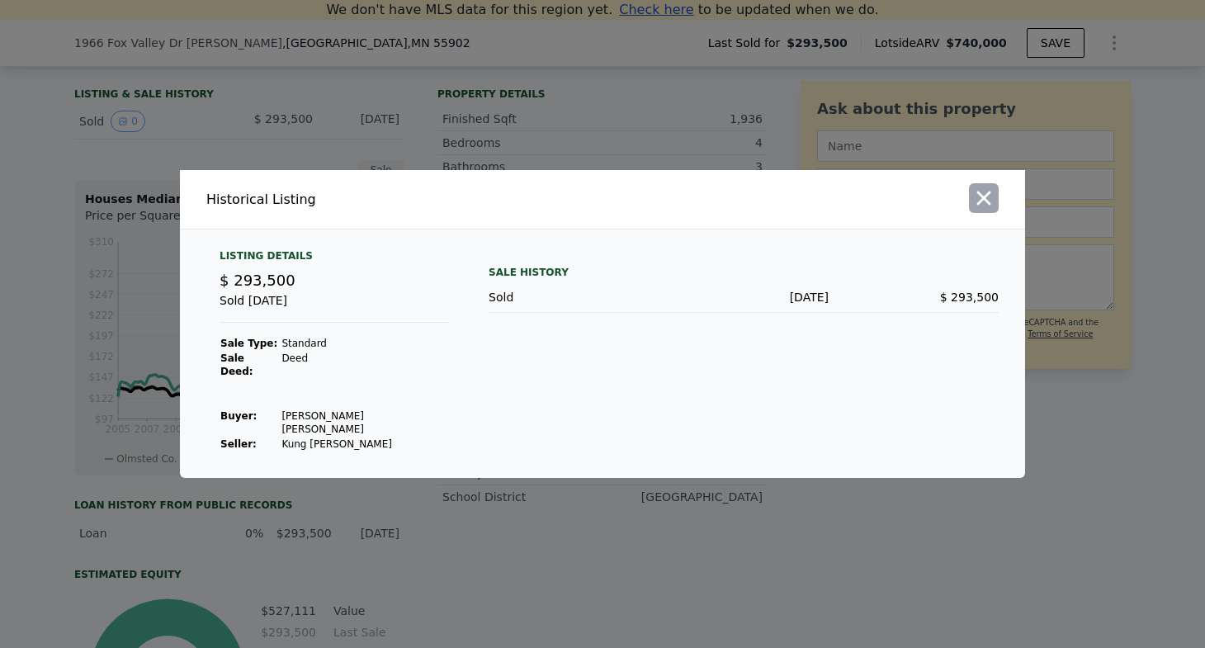
click at [979, 206] on icon "button" at bounding box center [984, 198] width 14 height 14
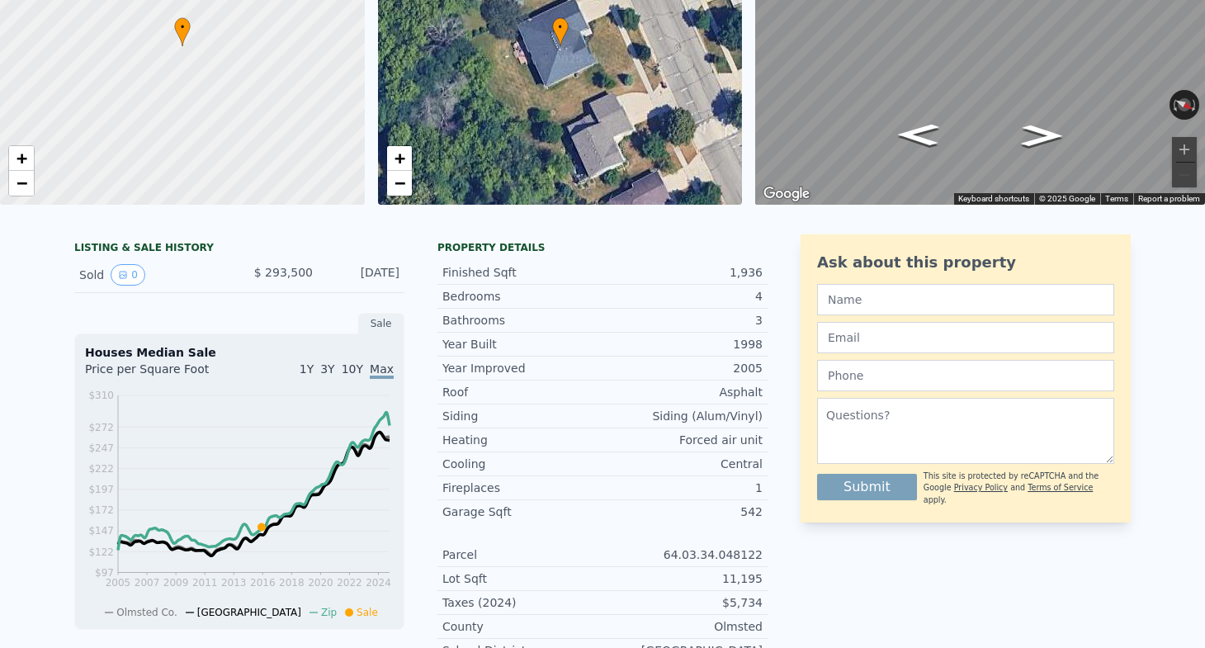
scroll to position [0, 0]
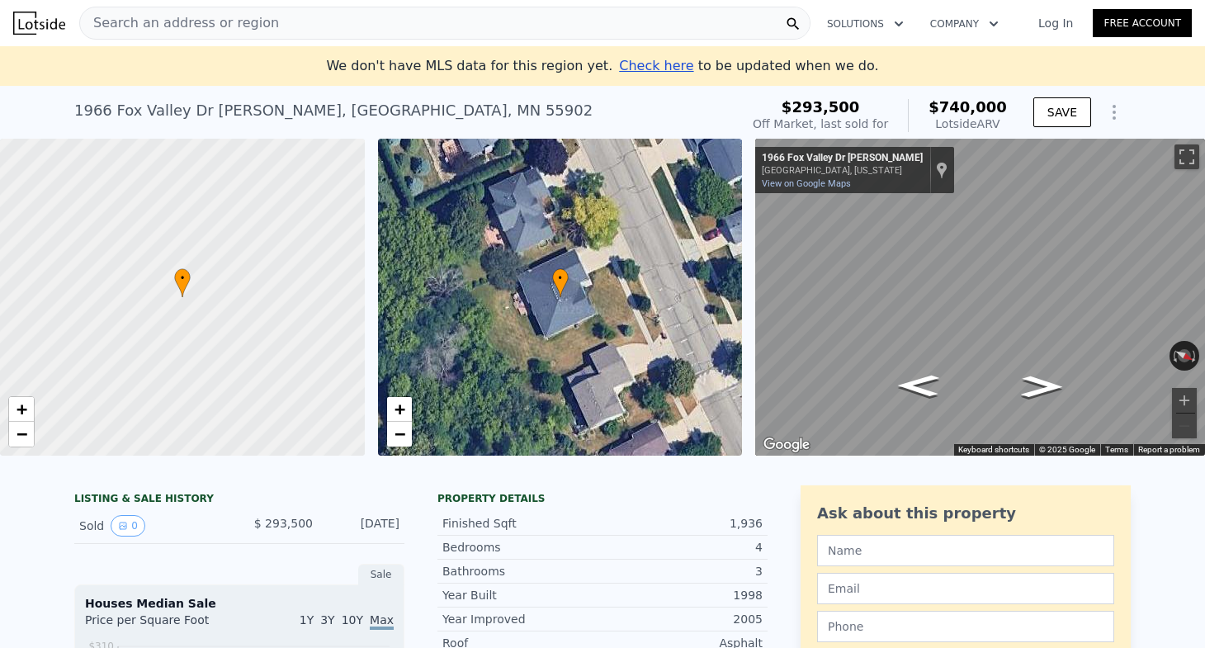
click at [337, 35] on div "Search an address or region" at bounding box center [444, 23] width 731 height 33
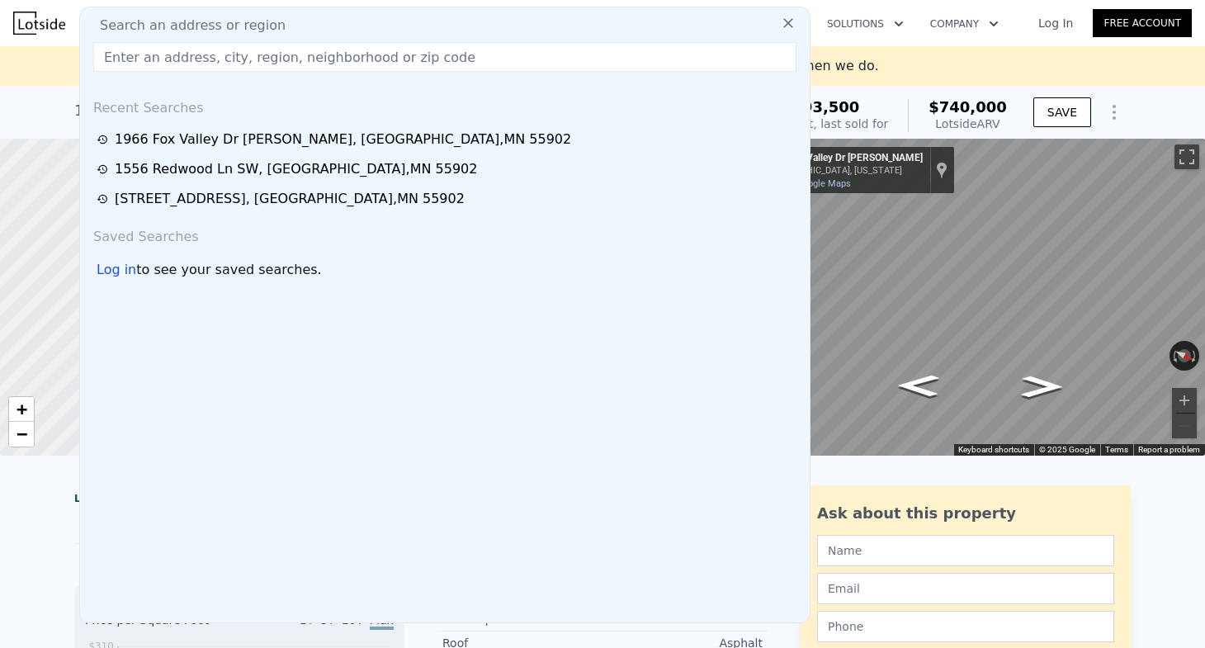
click at [337, 17] on div "Search an address or region" at bounding box center [445, 26] width 716 height 20
click at [331, 55] on input "text" at bounding box center [444, 57] width 703 height 30
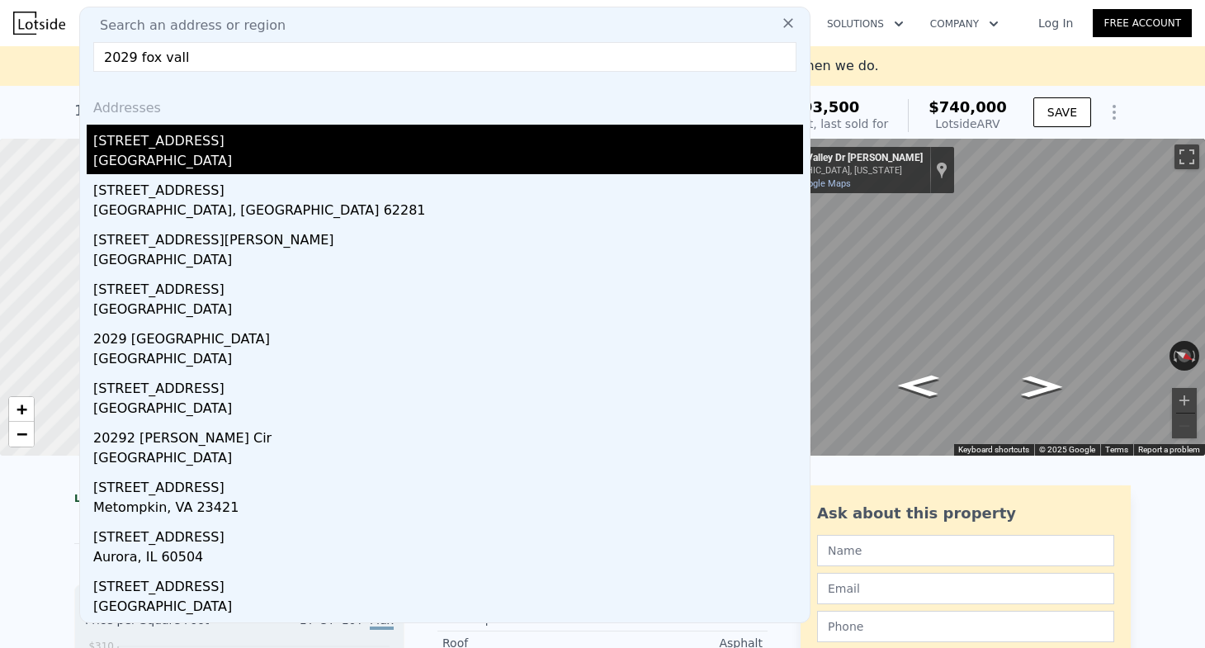
type input "2029 fox vall"
click at [281, 137] on div "[STREET_ADDRESS]" at bounding box center [448, 138] width 710 height 26
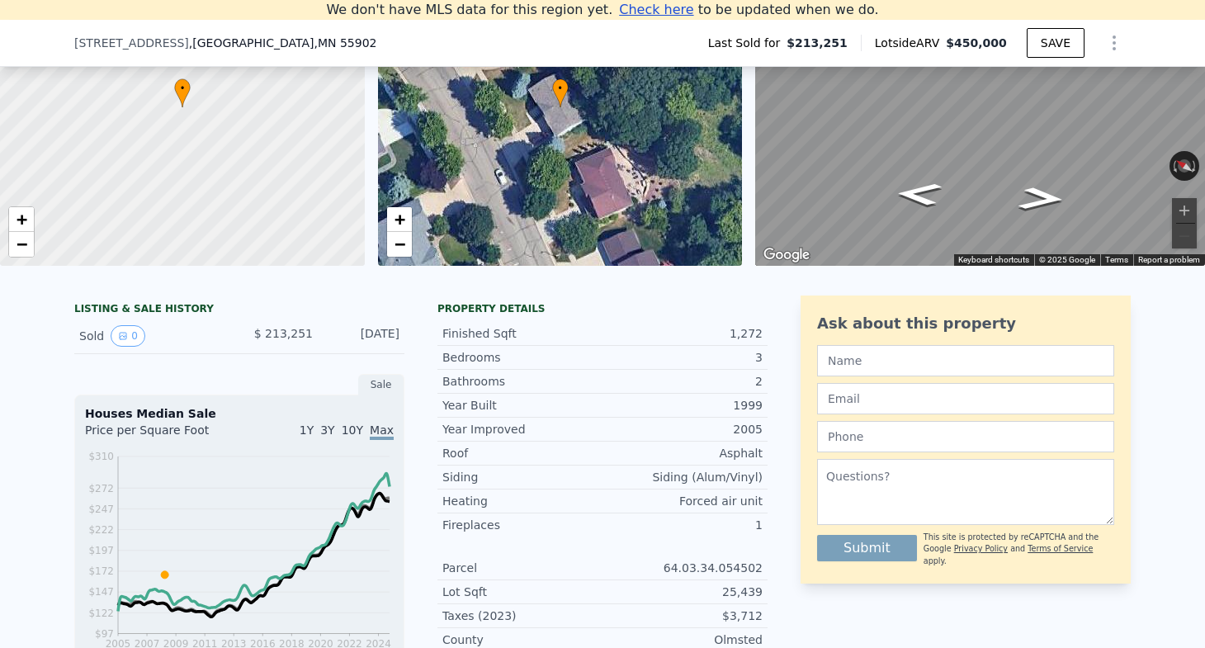
scroll to position [165, 0]
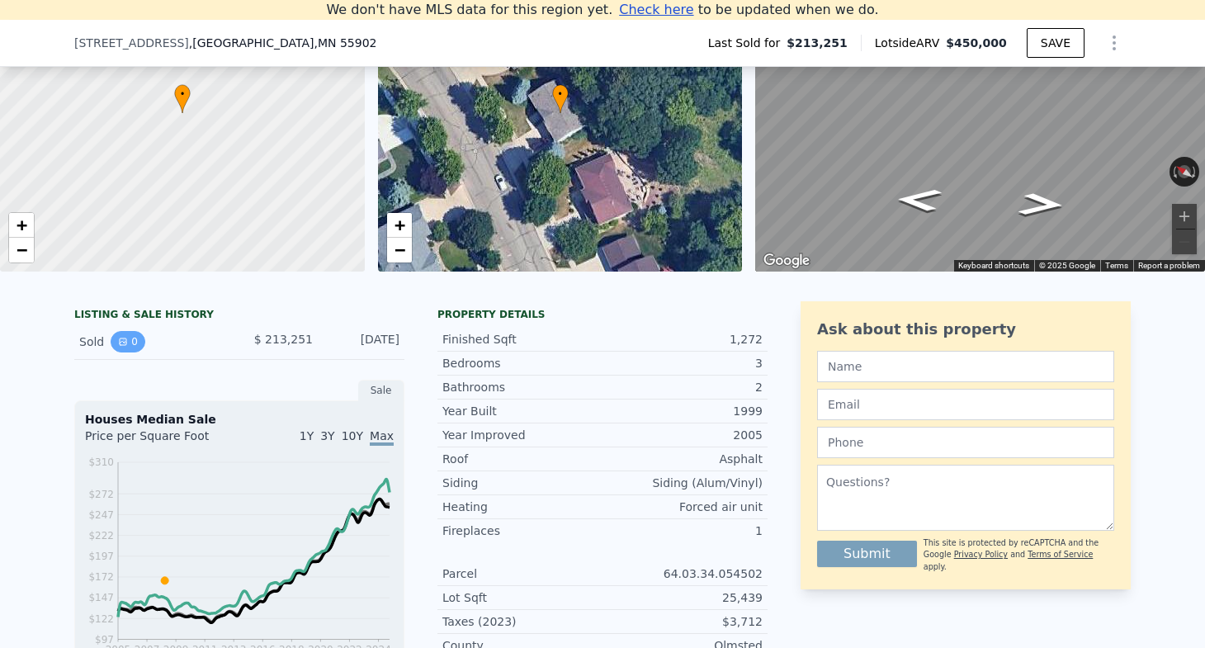
click at [125, 340] on icon "View historical data" at bounding box center [123, 341] width 7 height 7
